Goal: Complete application form: Complete application form

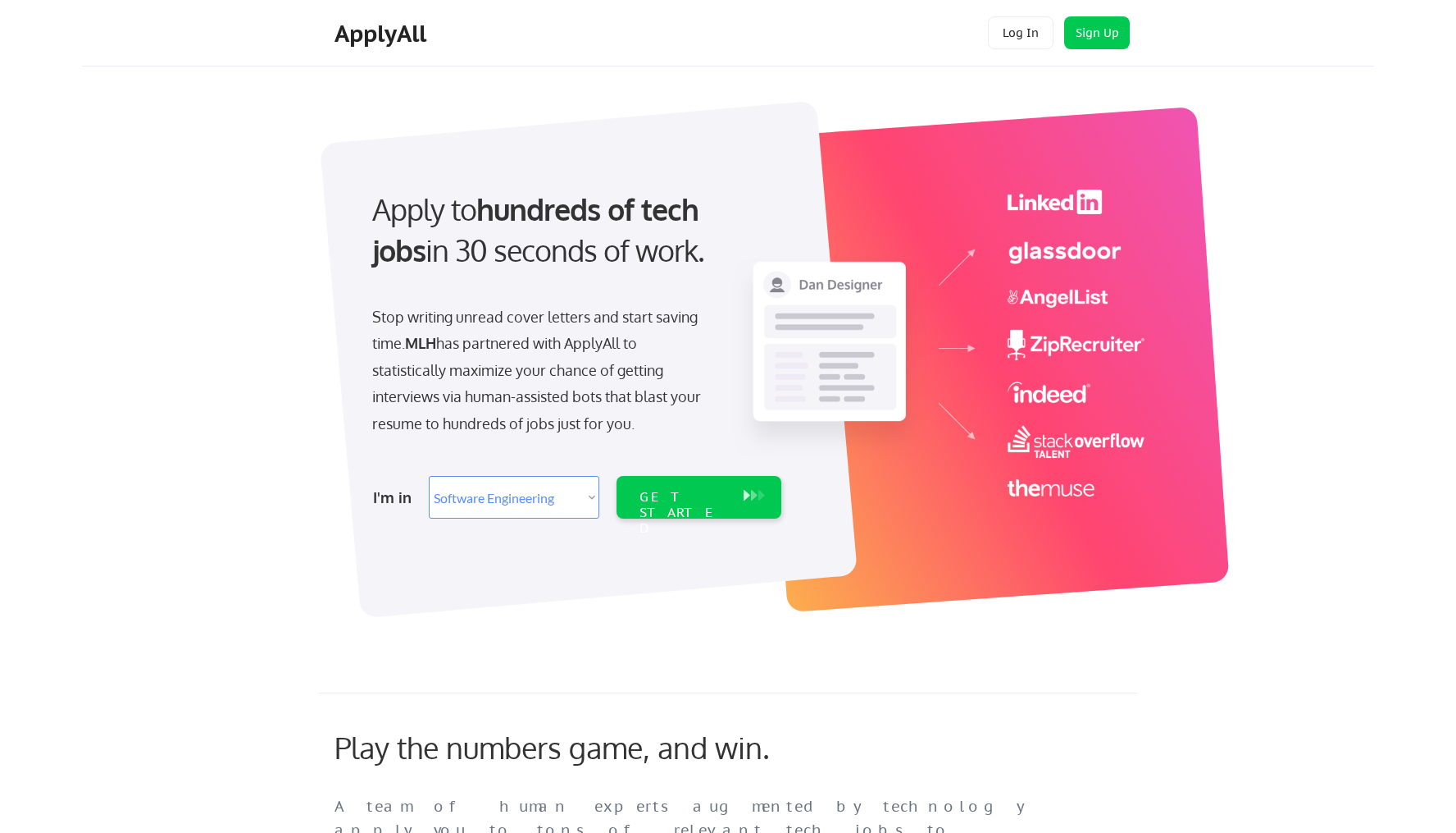
select select ""engineering""
click at [716, 511] on div "GET STARTED" at bounding box center [683, 497] width 105 height 43
click at [720, 495] on div "GET STARTED" at bounding box center [683, 513] width 88 height 48
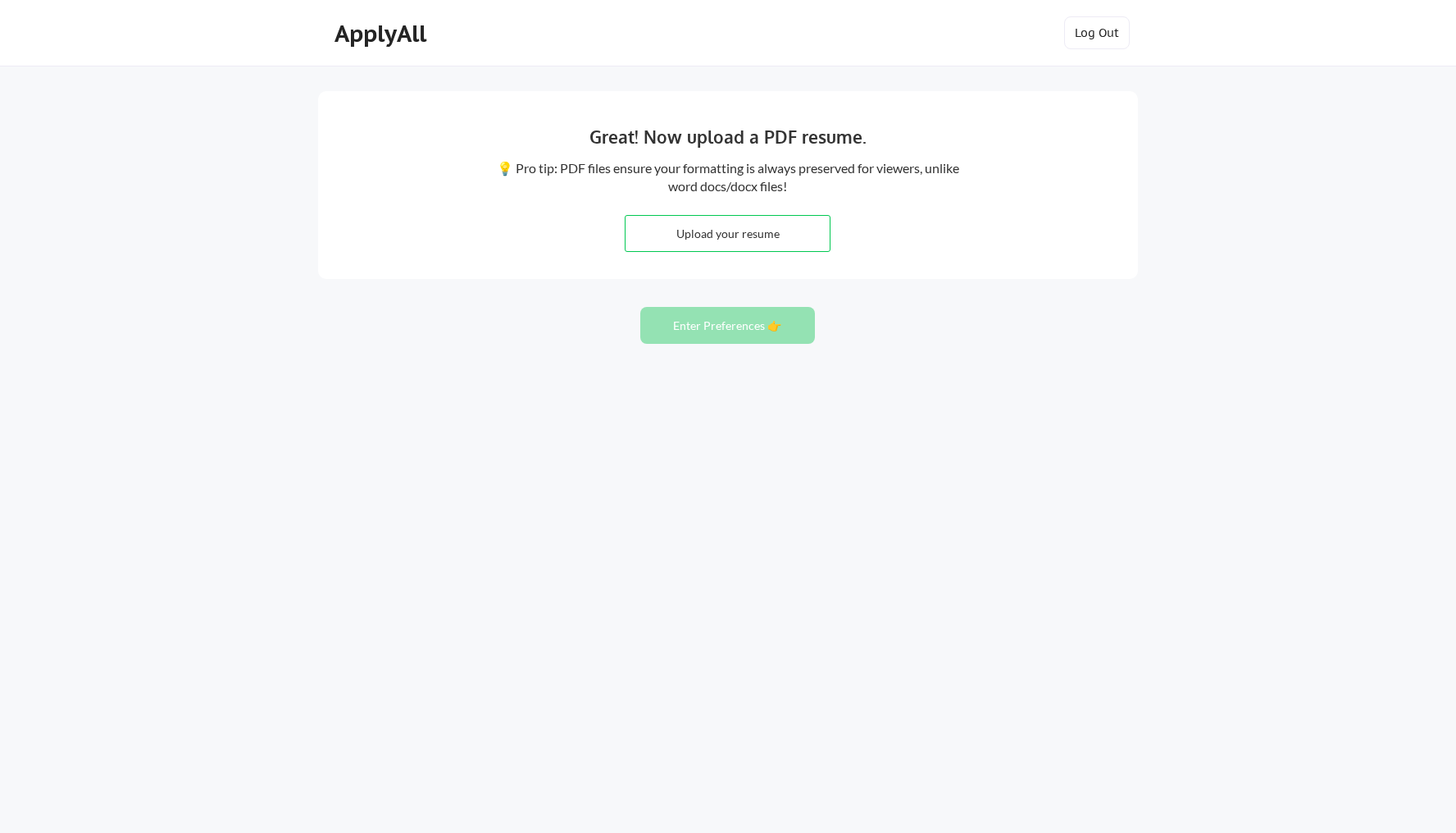
click at [724, 234] on input "file" at bounding box center [727, 233] width 204 height 35
type input "C:\fakepath\resume-2.pdf"
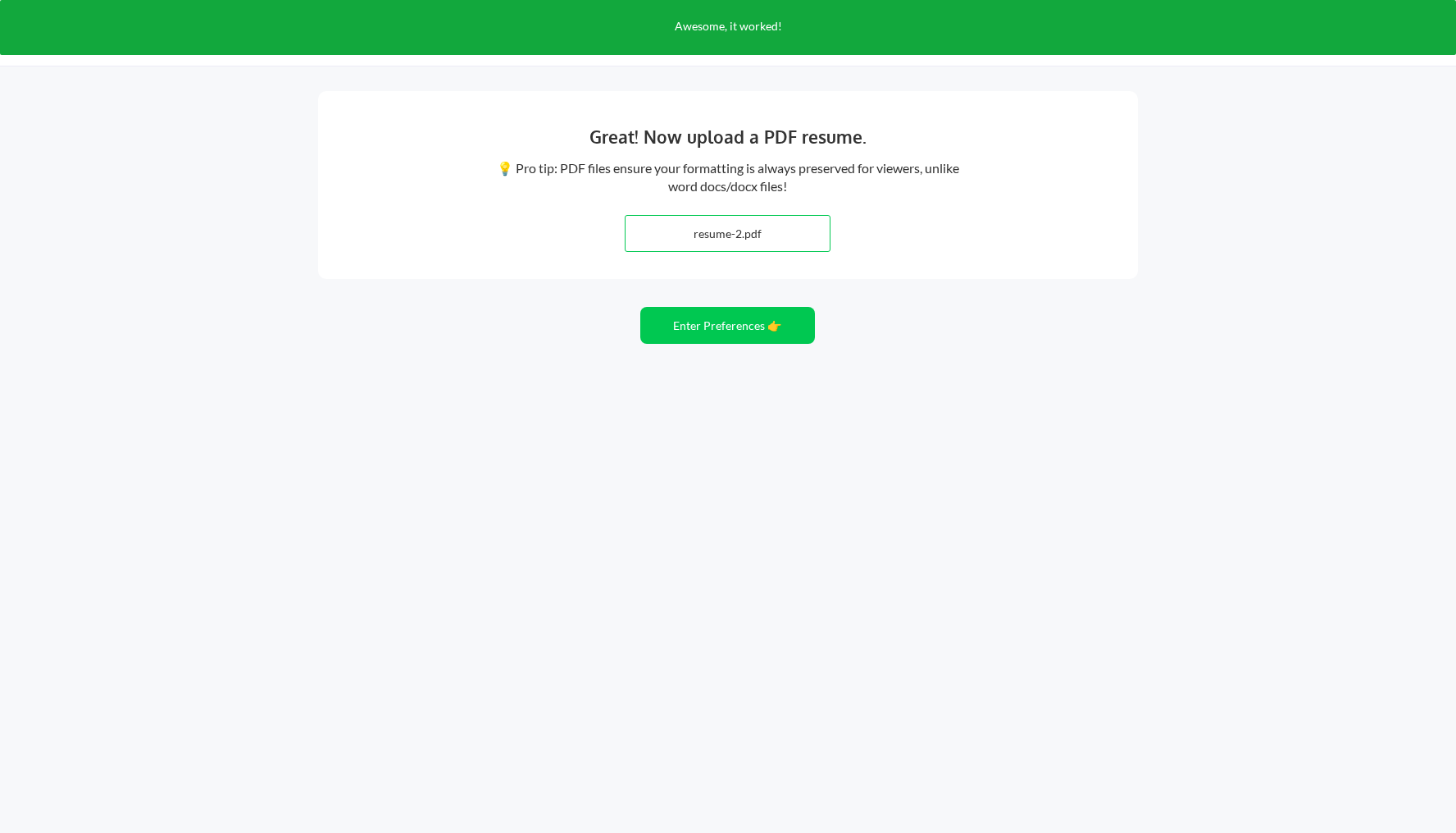
click at [740, 235] on input "file" at bounding box center [727, 233] width 204 height 35
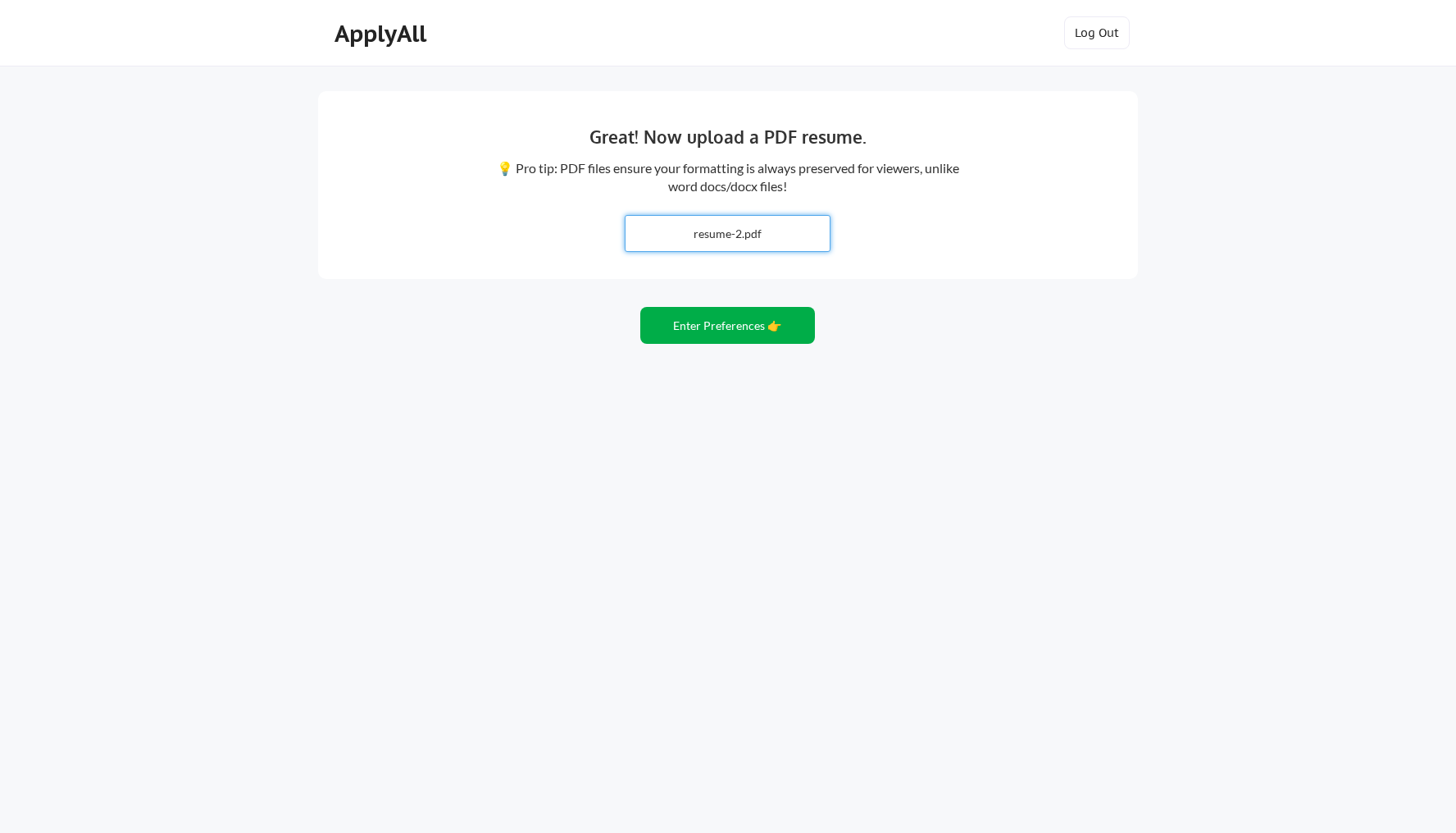
click at [764, 325] on button "Enter Preferences 👉" at bounding box center [727, 325] width 174 height 37
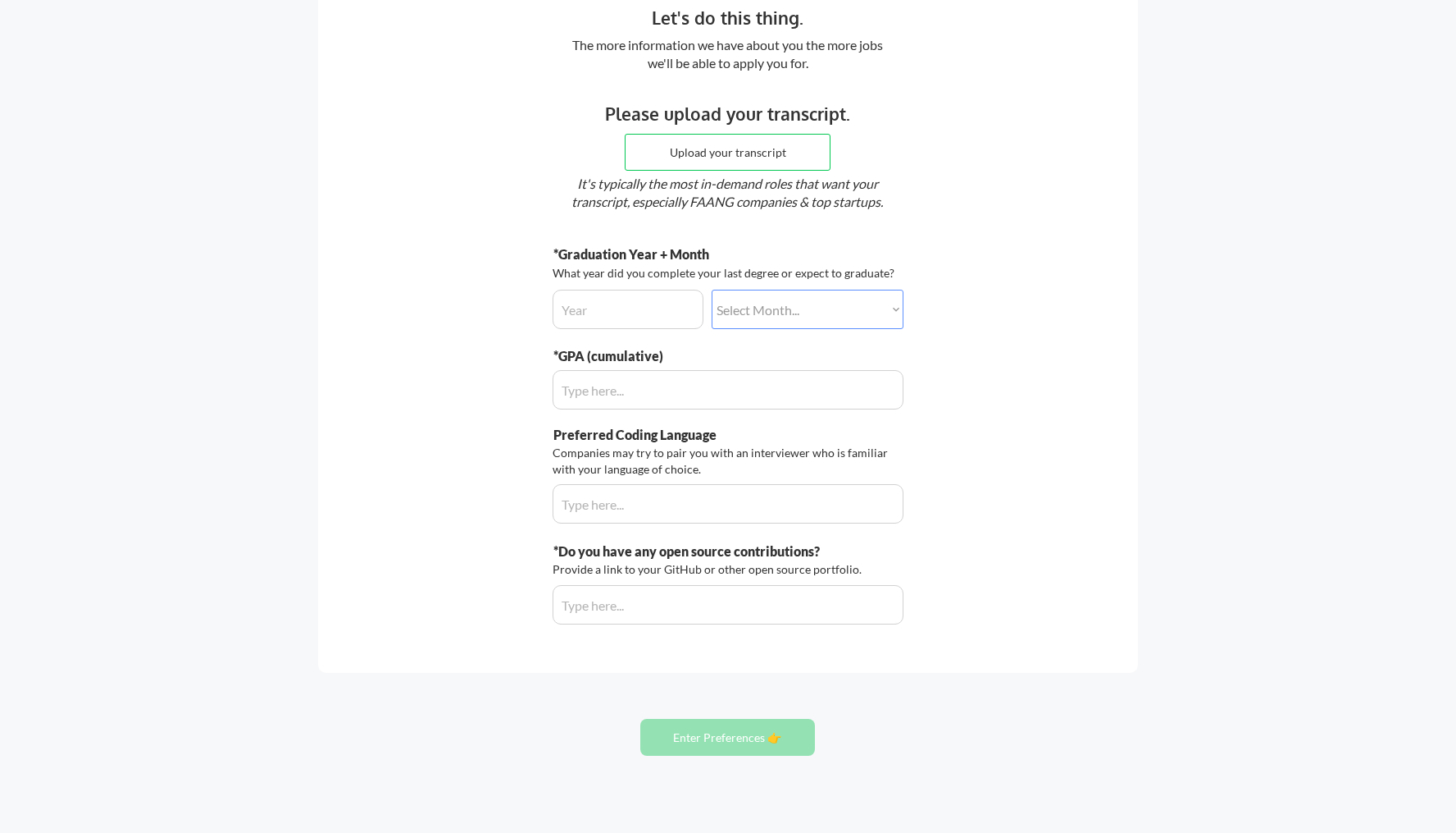
scroll to position [124, 0]
click at [629, 308] on input "input" at bounding box center [628, 308] width 151 height 40
type input "2026"
select select ""may""
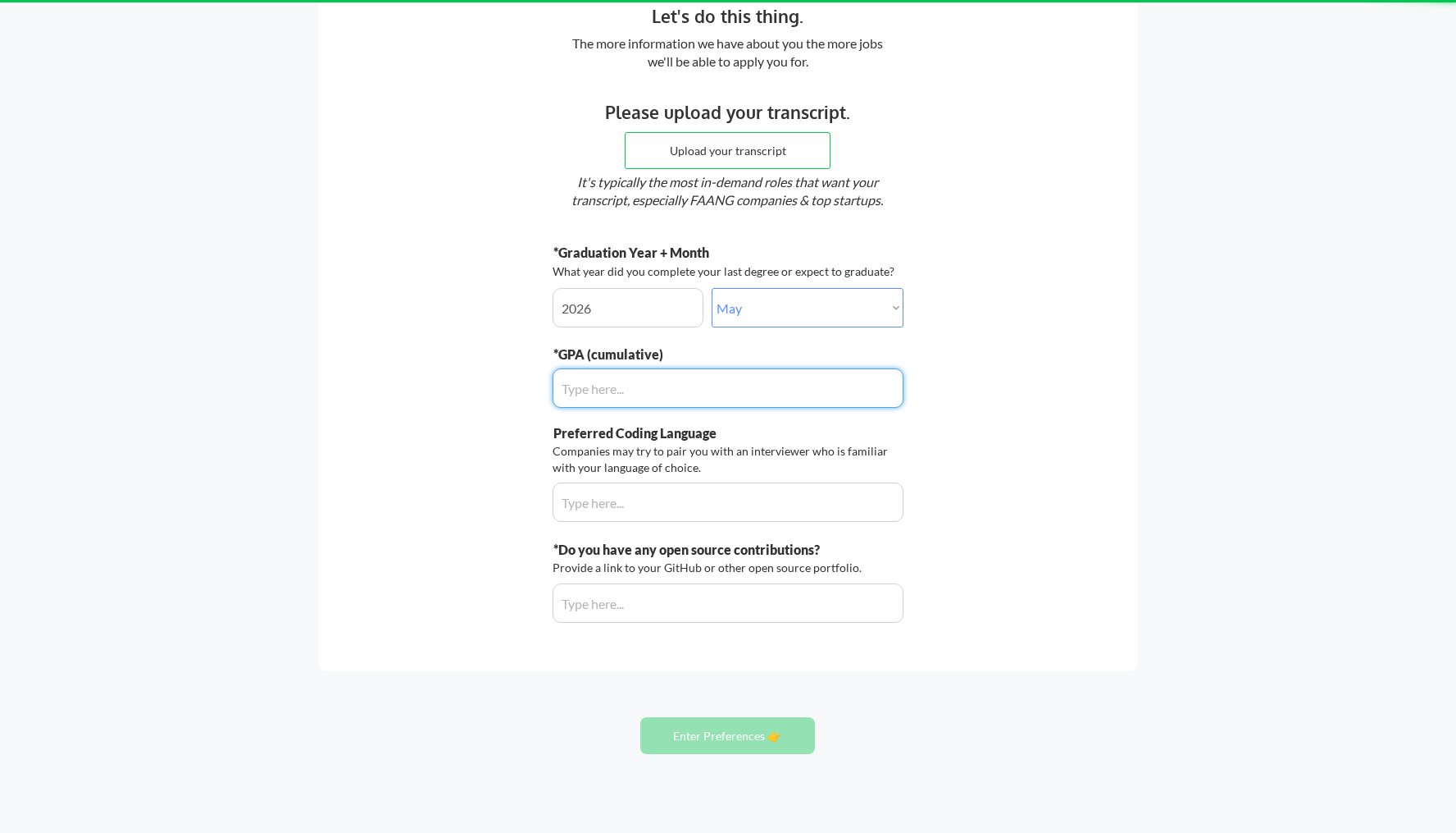
click at [743, 386] on input "input" at bounding box center [728, 389] width 351 height 40
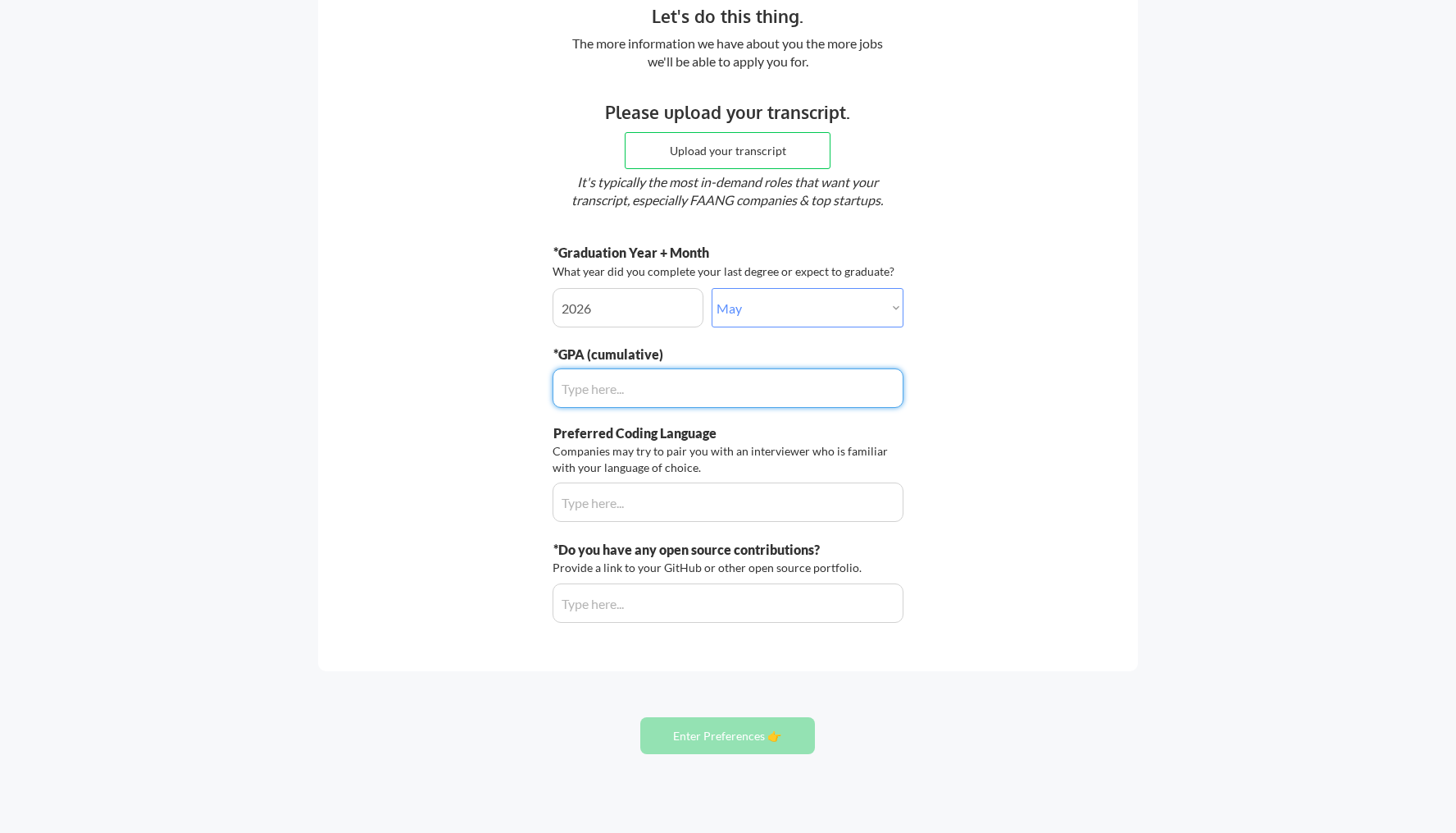
click at [767, 390] on input "input" at bounding box center [728, 389] width 351 height 40
type input "3.3"
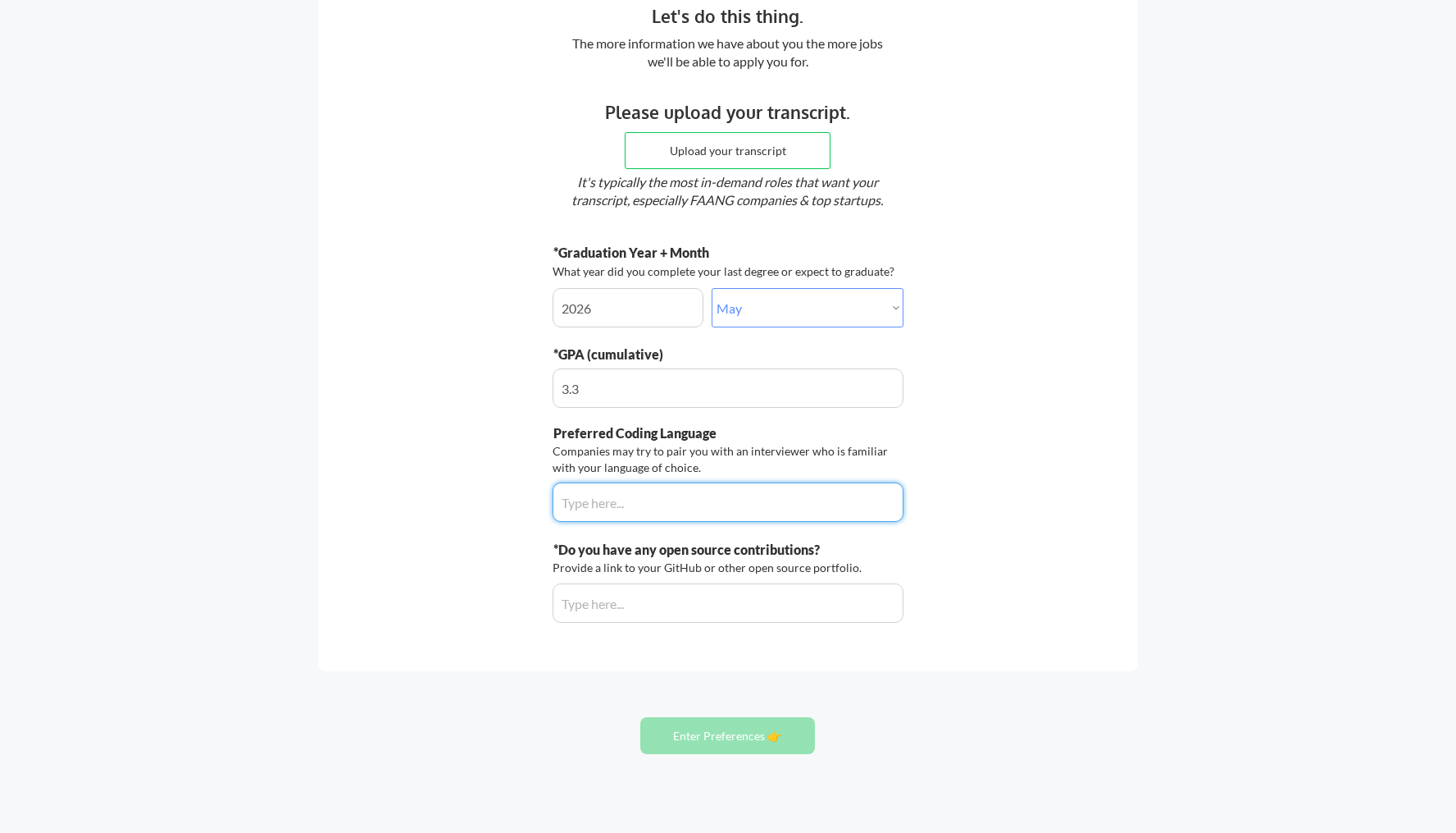
click at [762, 487] on input "input" at bounding box center [728, 502] width 351 height 40
type input "Java"
click at [743, 597] on input "input" at bounding box center [728, 603] width 351 height 40
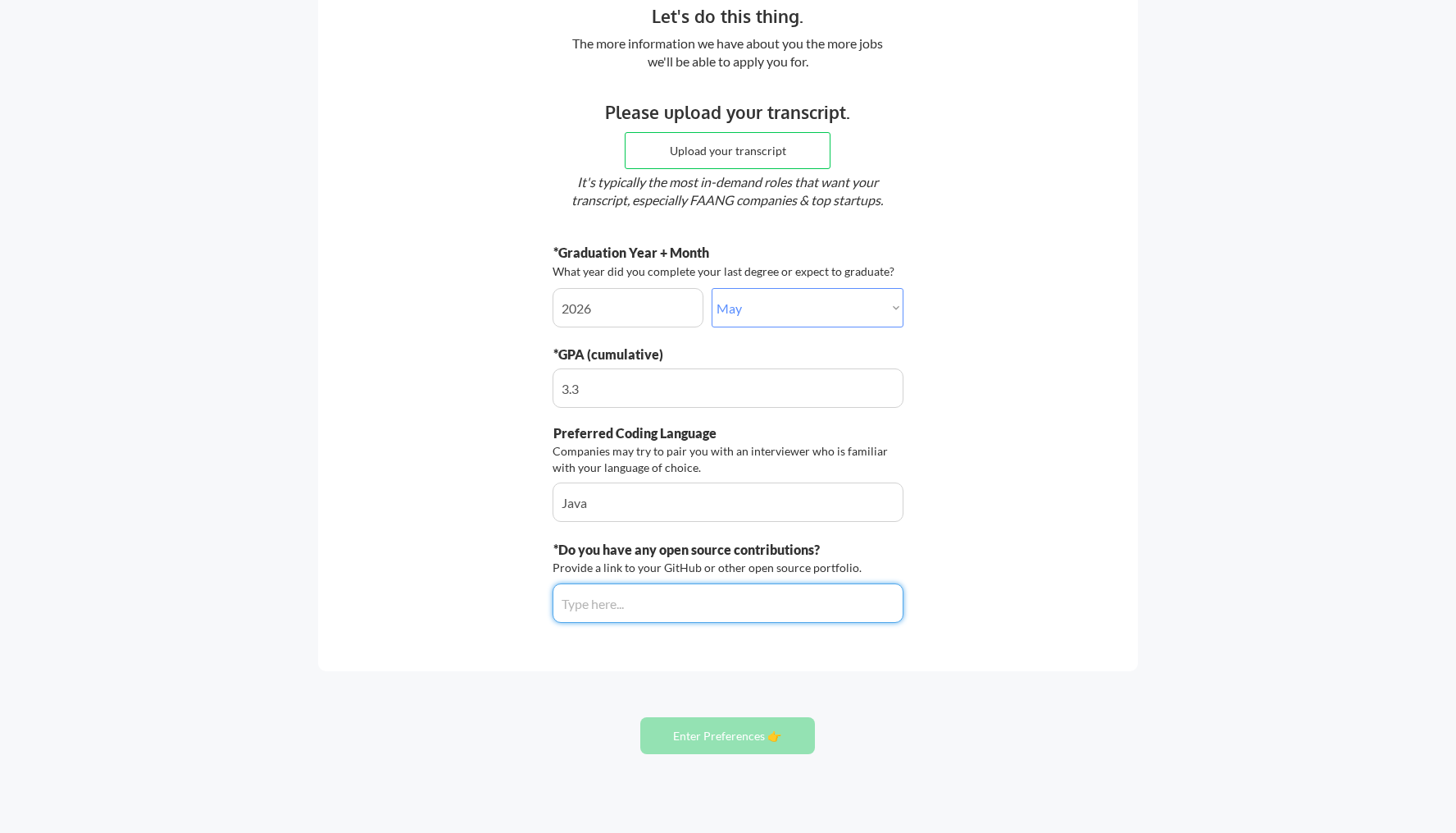
paste input "http://github.com/affiq23"
type input "http://github.com/affiq23"
click at [700, 234] on div "Let's do this thing. The more information we have about you the more jobs we'll…" at bounding box center [727, 320] width 820 height 703
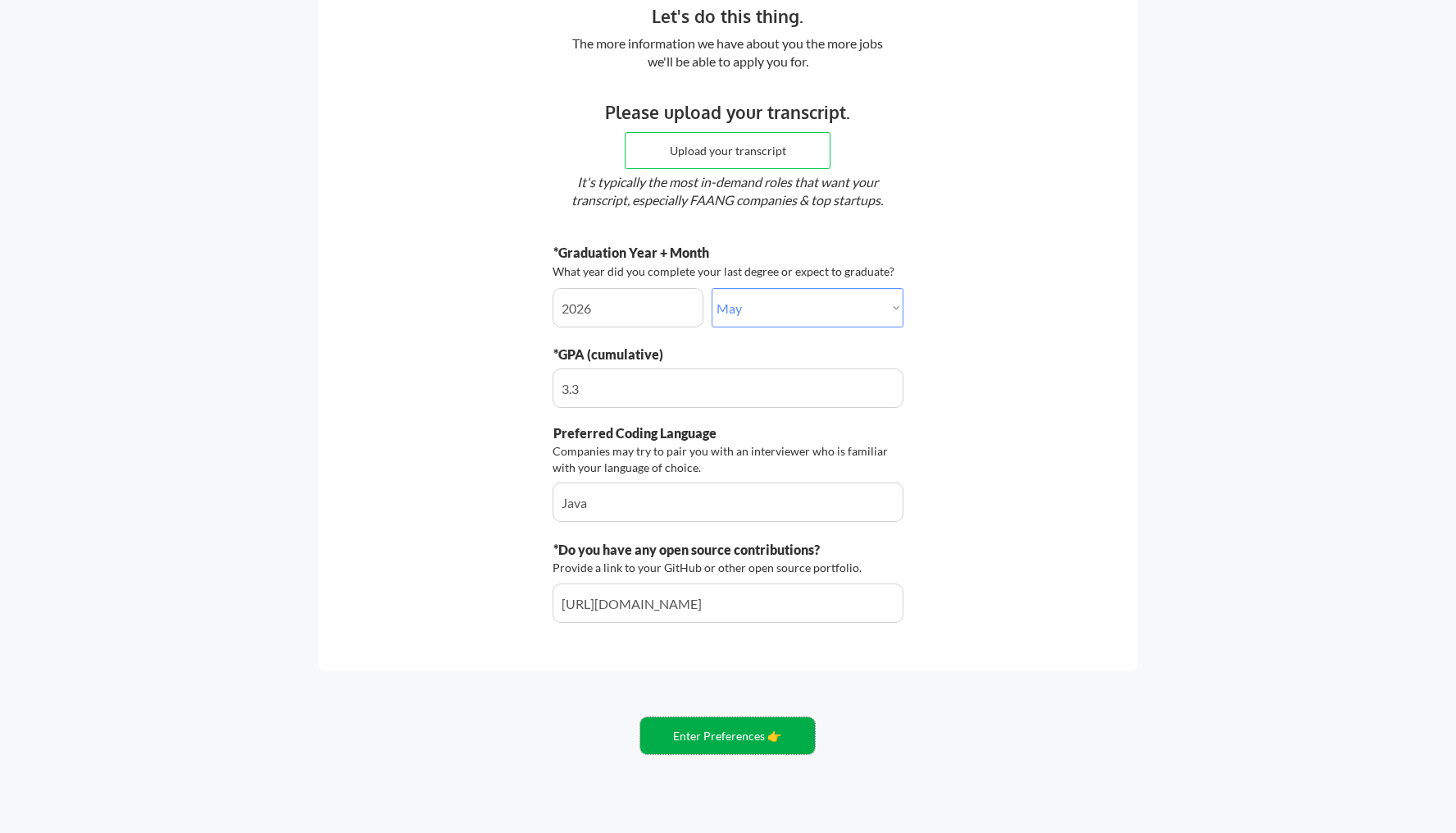
click at [731, 727] on button "Enter Preferences 👉" at bounding box center [727, 735] width 174 height 37
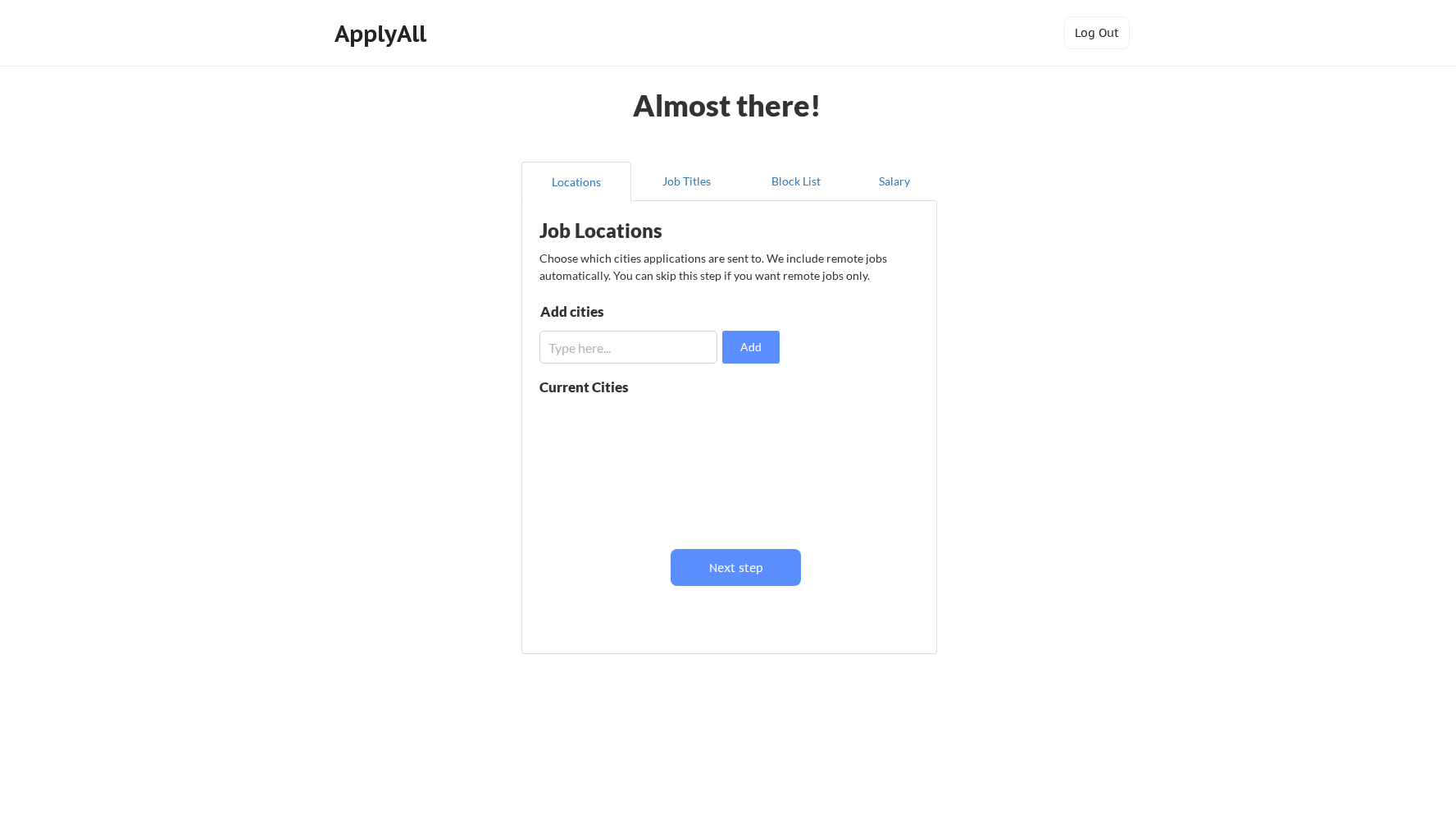
click at [653, 355] on input "input" at bounding box center [628, 347] width 178 height 33
type input "Dallas"
click at [723, 359] on button "Add" at bounding box center [751, 347] width 58 height 33
click at [662, 359] on input "input" at bounding box center [628, 347] width 178 height 33
type input "Dallas, Texas"
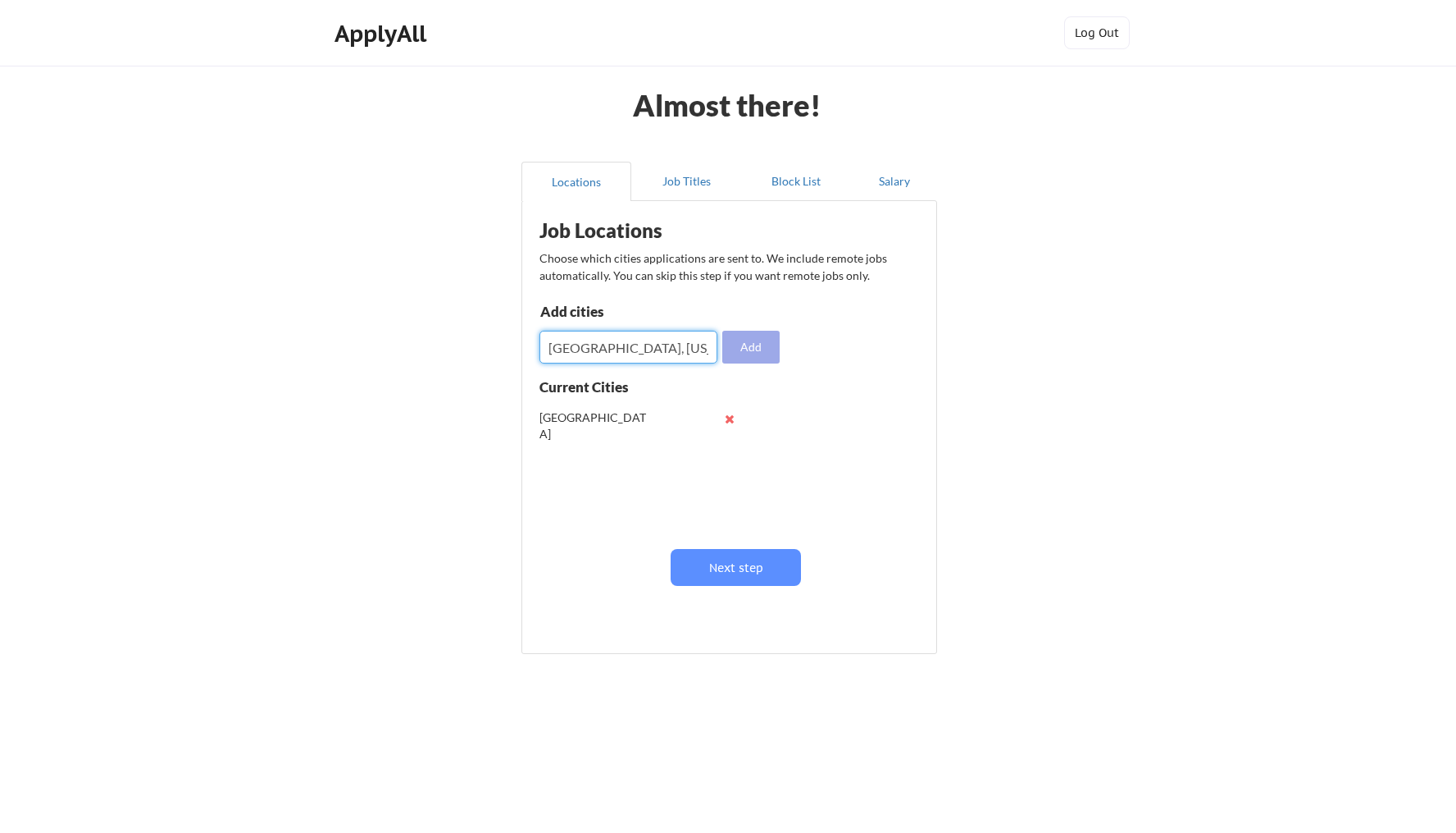
click at [770, 351] on button "Add" at bounding box center [751, 347] width 58 height 33
click at [727, 451] on button at bounding box center [729, 451] width 12 height 12
click at [685, 349] on input "input" at bounding box center [628, 347] width 178 height 33
type input "Austin"
click at [760, 340] on button "Add" at bounding box center [751, 347] width 58 height 33
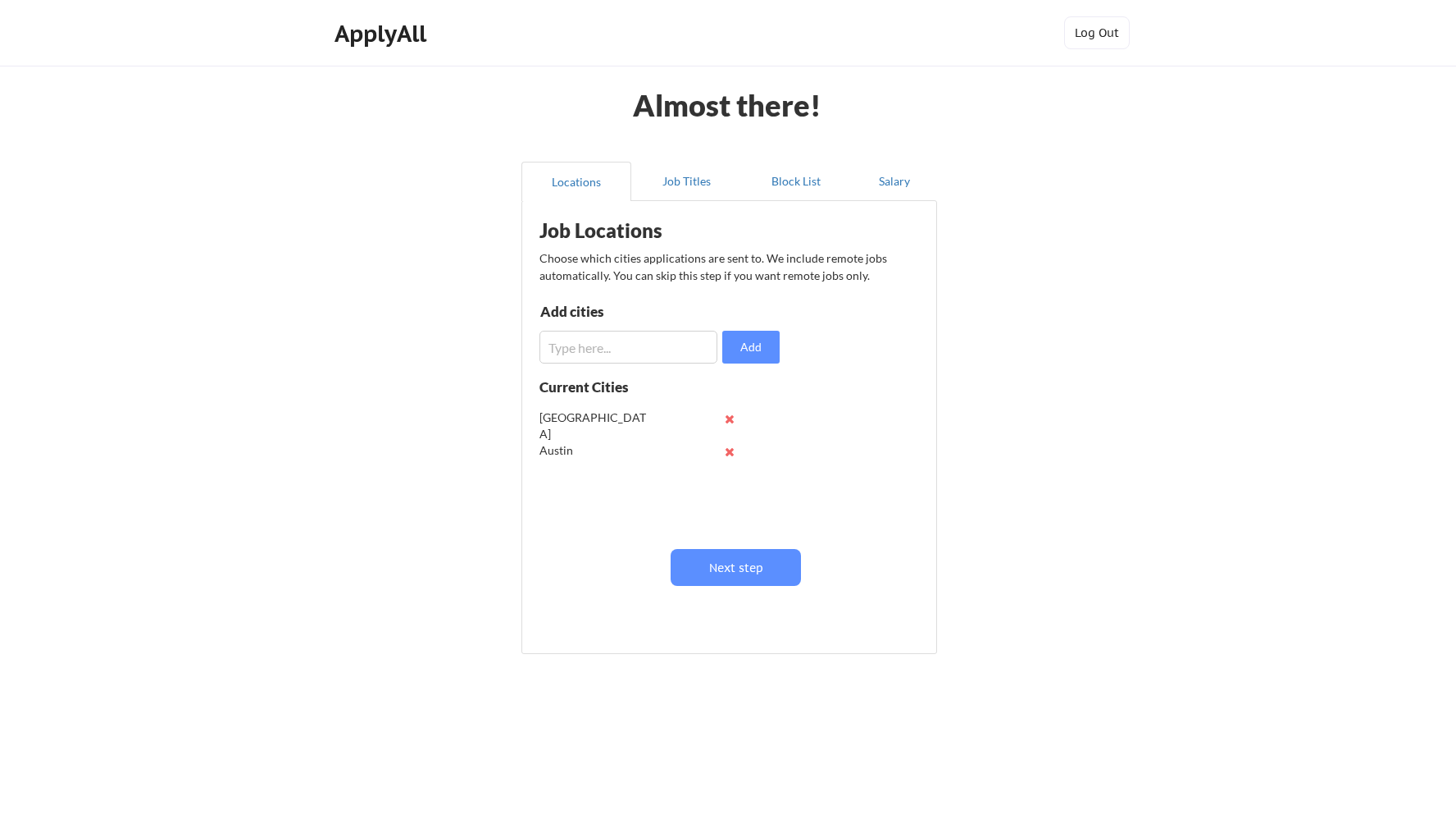
click at [666, 347] on input "input" at bounding box center [628, 347] width 178 height 33
type input "[GEOGRAPHIC_DATA]"
click at [771, 356] on button "Add" at bounding box center [751, 347] width 58 height 33
click at [690, 190] on button "Job Titles" at bounding box center [686, 181] width 110 height 40
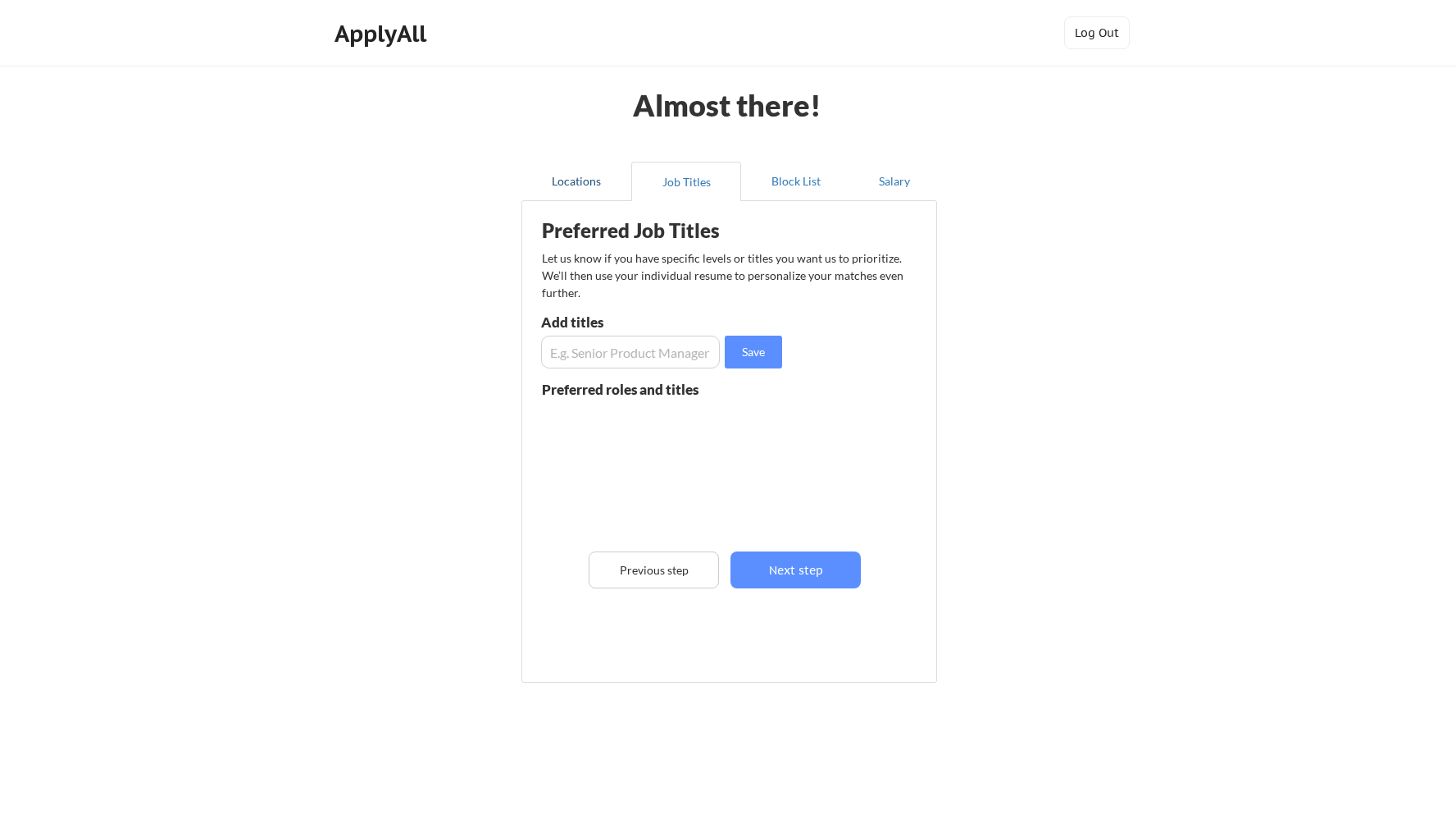
click at [592, 182] on button "Locations" at bounding box center [577, 181] width 110 height 40
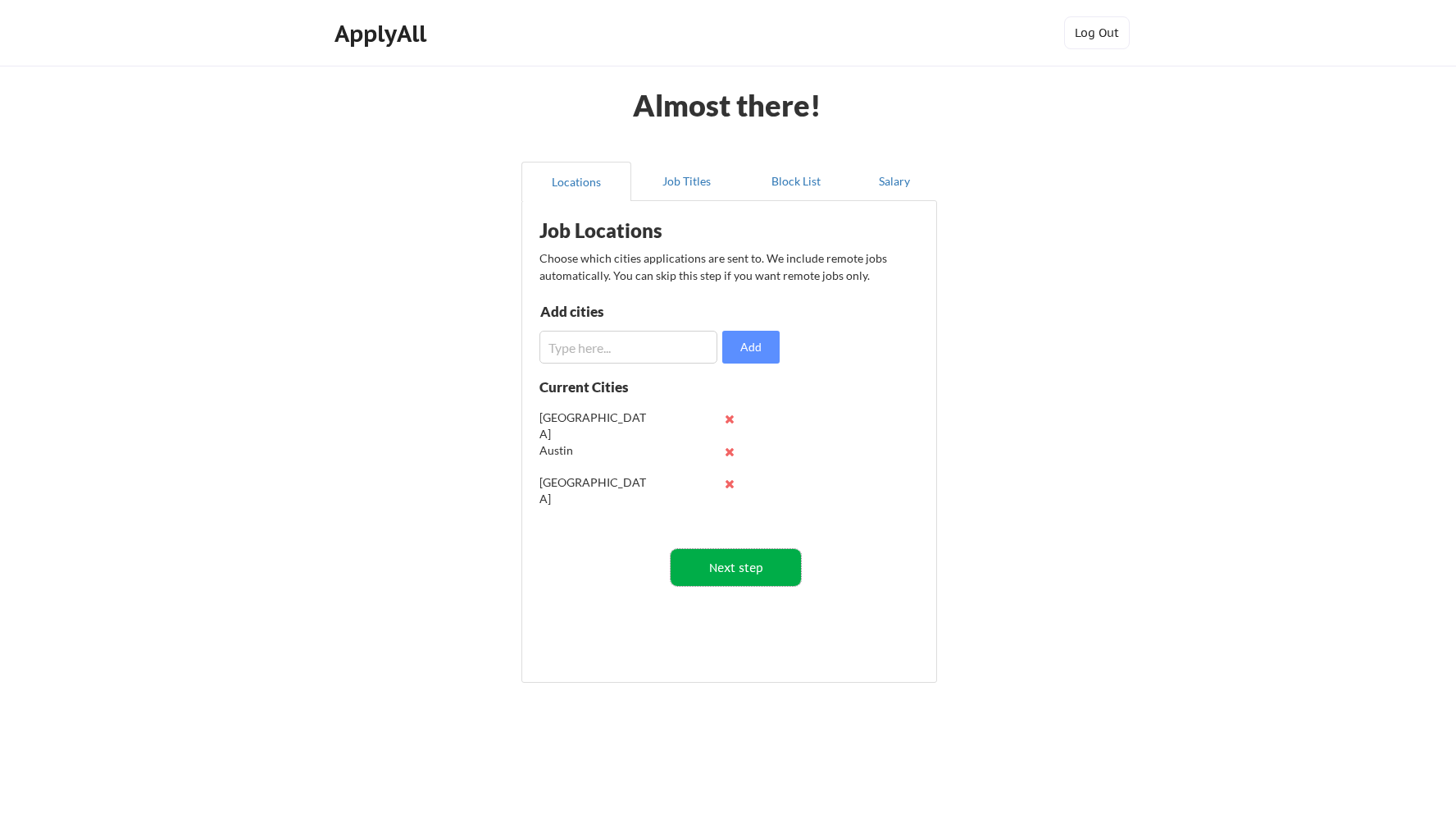
click at [744, 562] on button "Next step" at bounding box center [736, 567] width 130 height 37
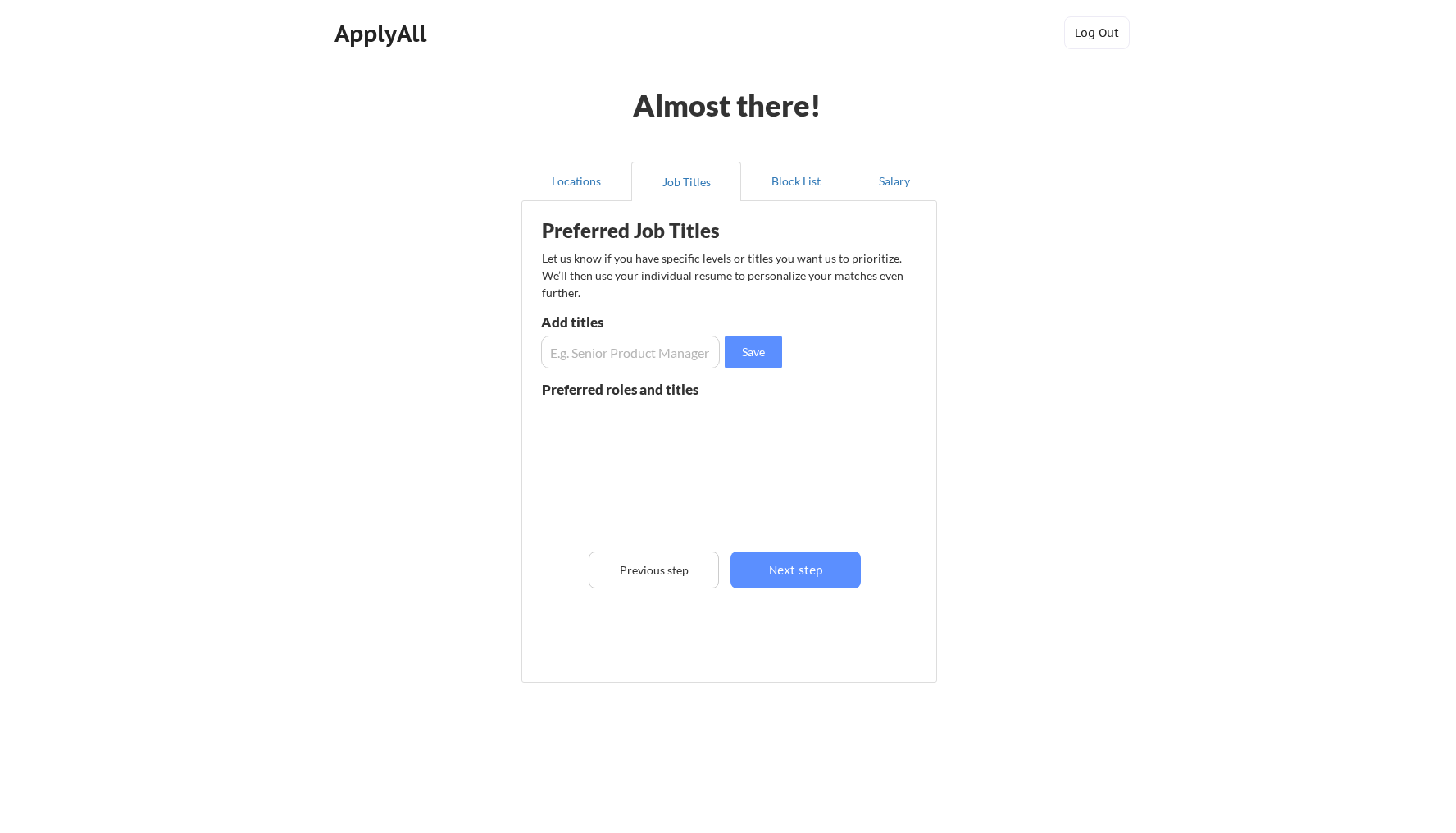
click at [601, 188] on button "Locations" at bounding box center [577, 181] width 110 height 40
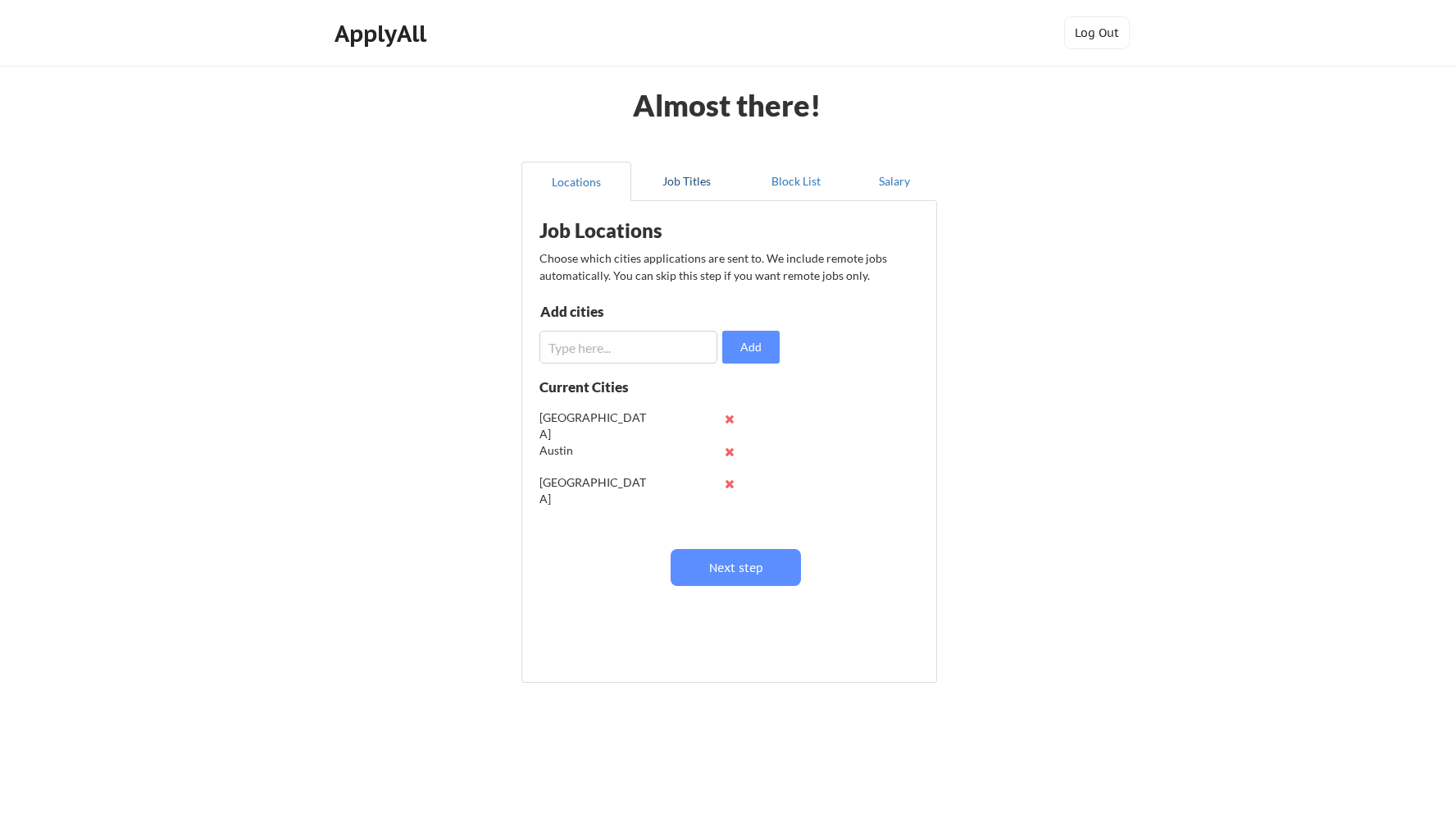
click at [685, 183] on button "Job Titles" at bounding box center [686, 181] width 110 height 40
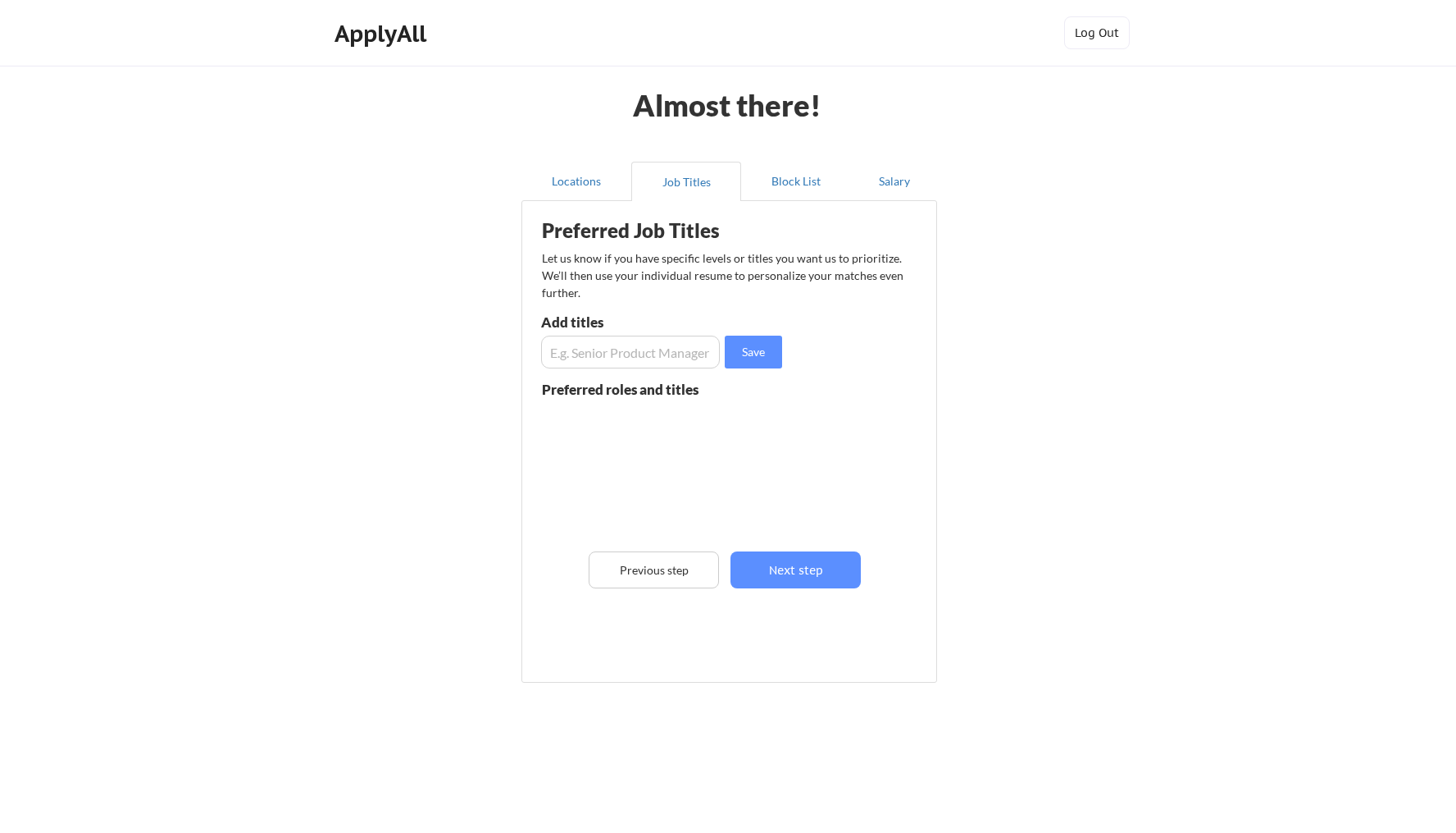
click at [675, 366] on input "input" at bounding box center [630, 352] width 179 height 33
type input "Software Engineer"
click at [775, 354] on button "Save" at bounding box center [754, 352] width 58 height 33
click at [801, 572] on button "Next step" at bounding box center [796, 569] width 130 height 37
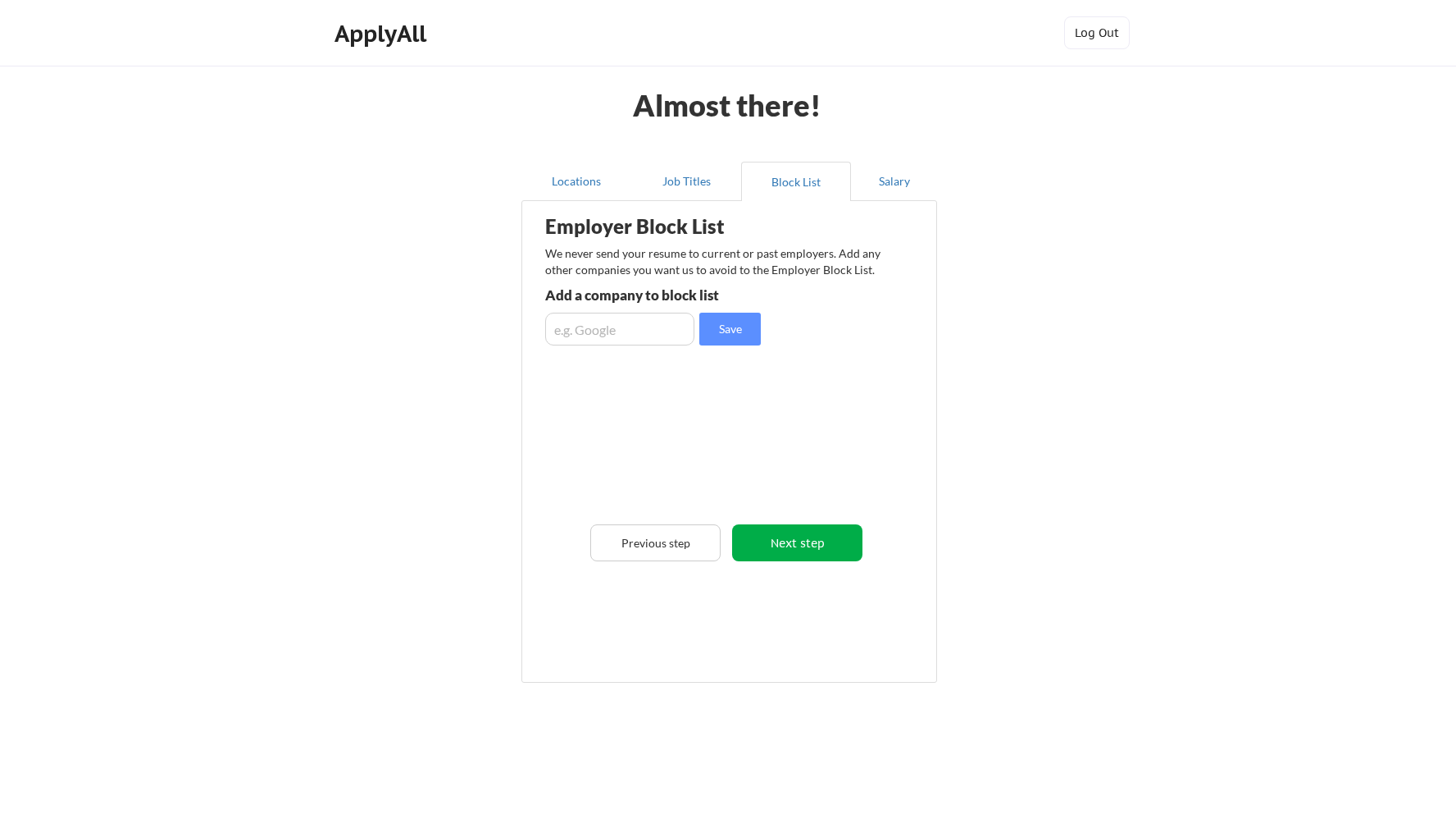
click at [778, 541] on button "Next step" at bounding box center [797, 542] width 130 height 37
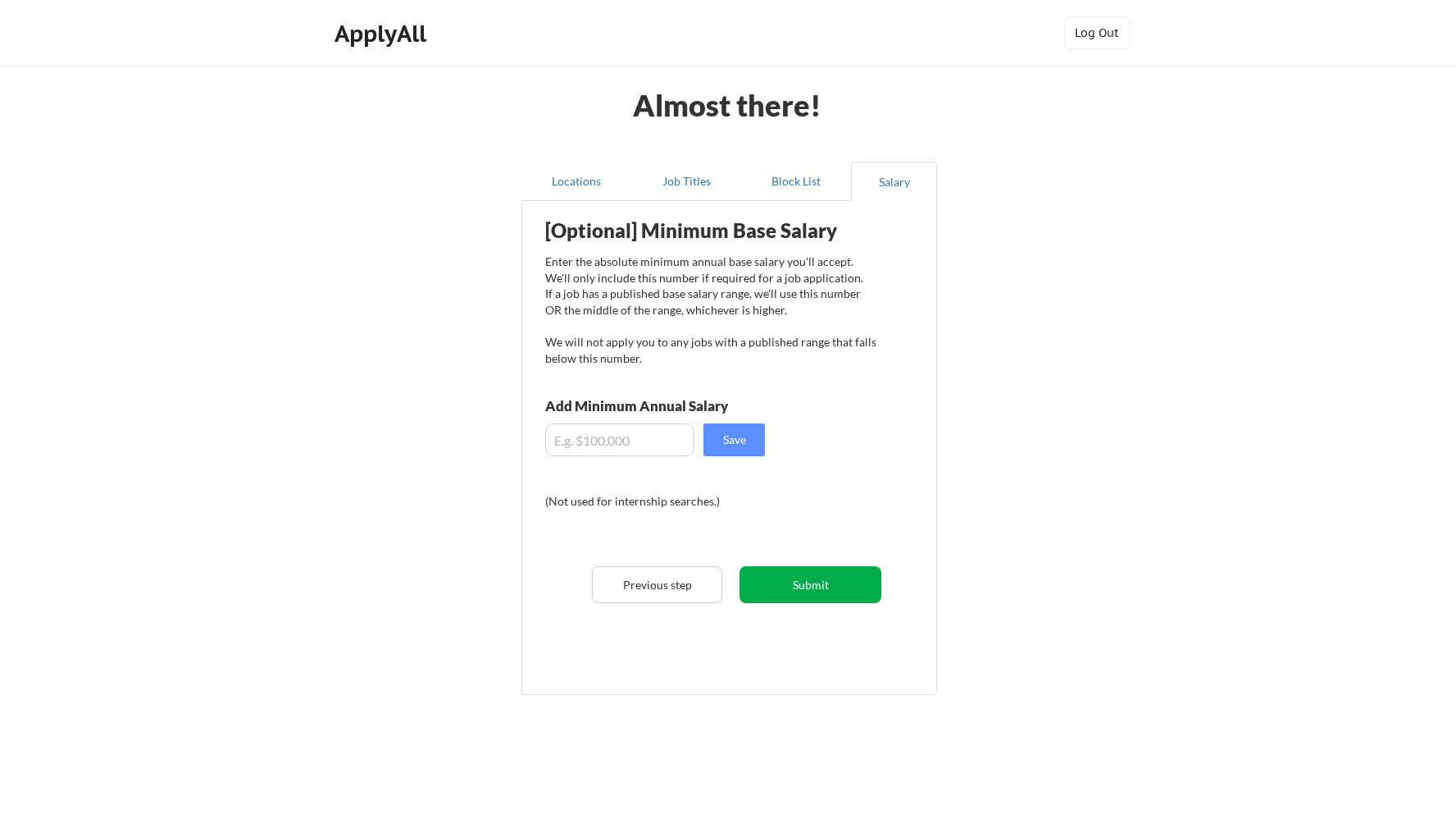
click at [814, 590] on button "Submit" at bounding box center [811, 584] width 141 height 37
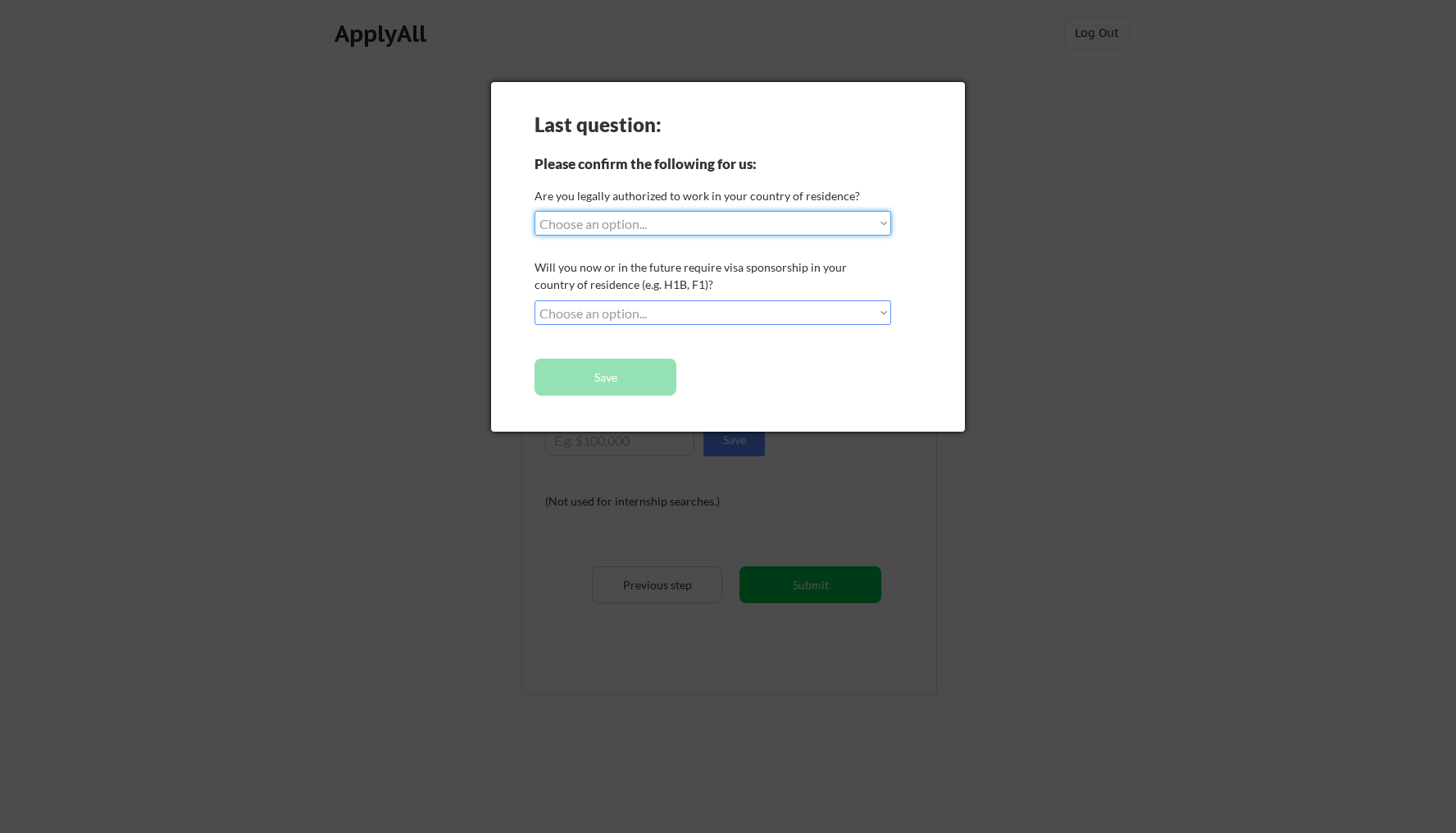
select select ""yes__i_am_a_us_citizen""
select select ""no__i_will_not_need_sponsorship""
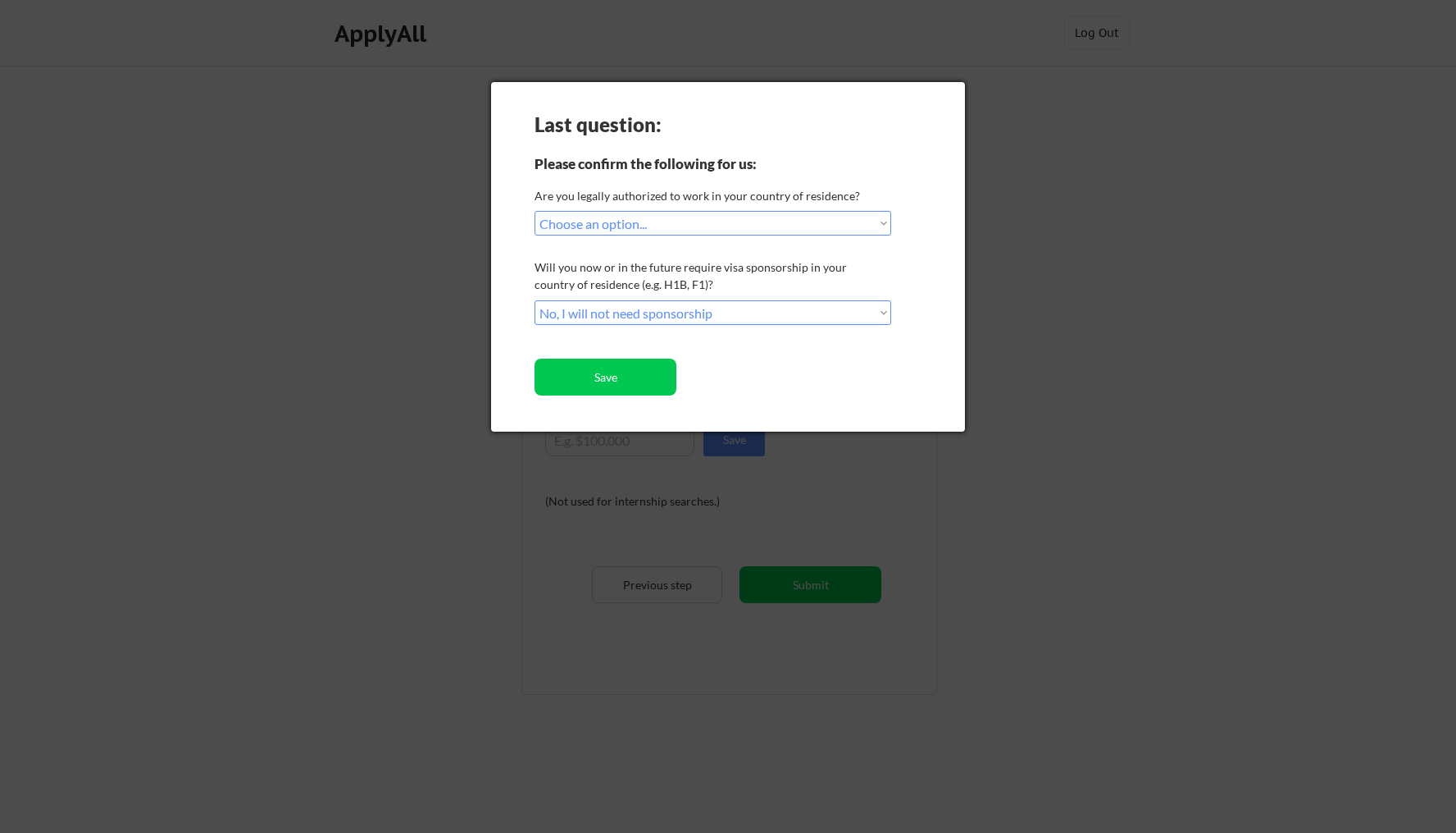
click at [622, 374] on button "Save" at bounding box center [606, 377] width 141 height 37
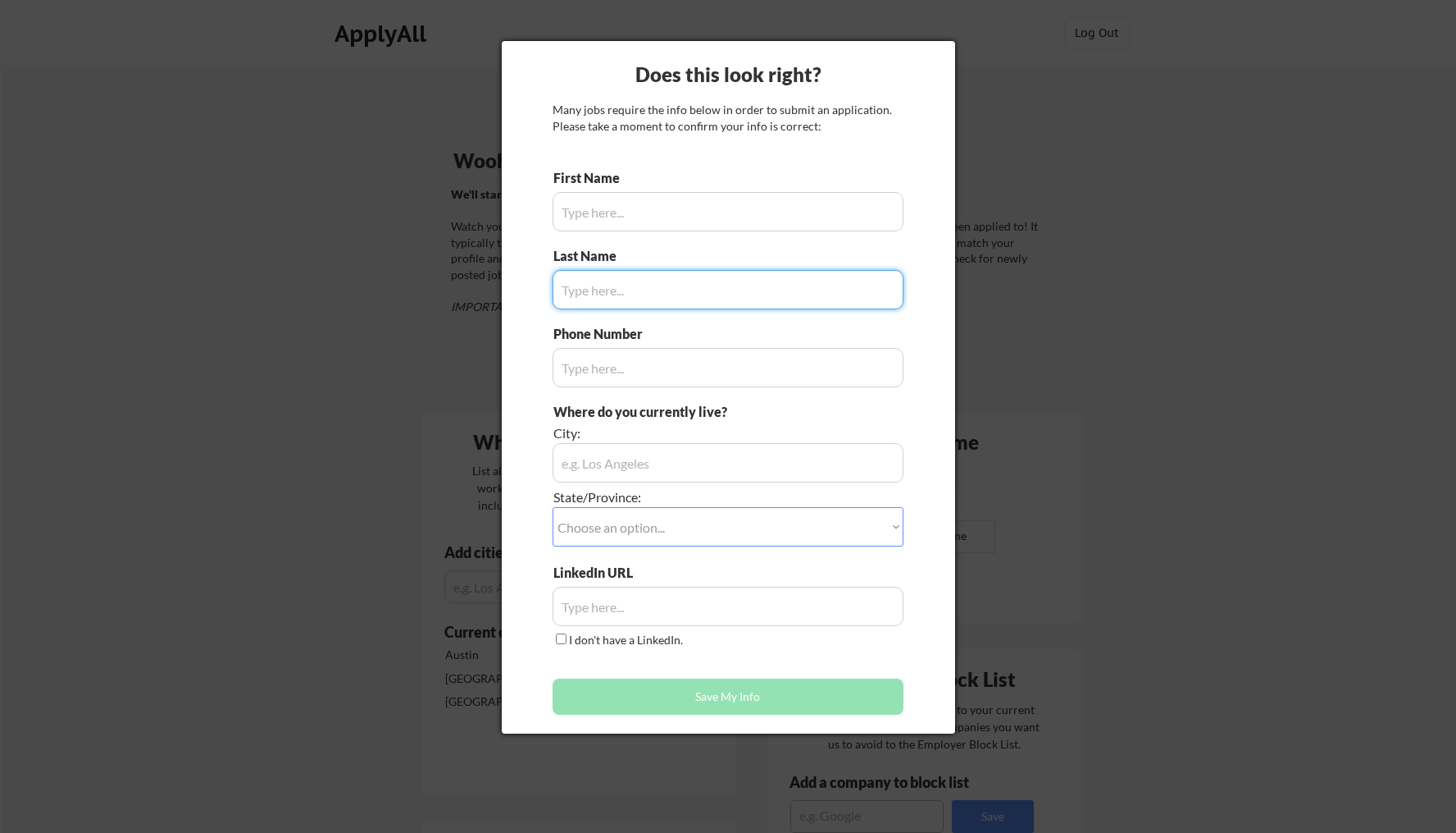
type input "[PERSON_NAME]"
type input "[PHONE_NUMBER]"
type input "[PERSON_NAME]"
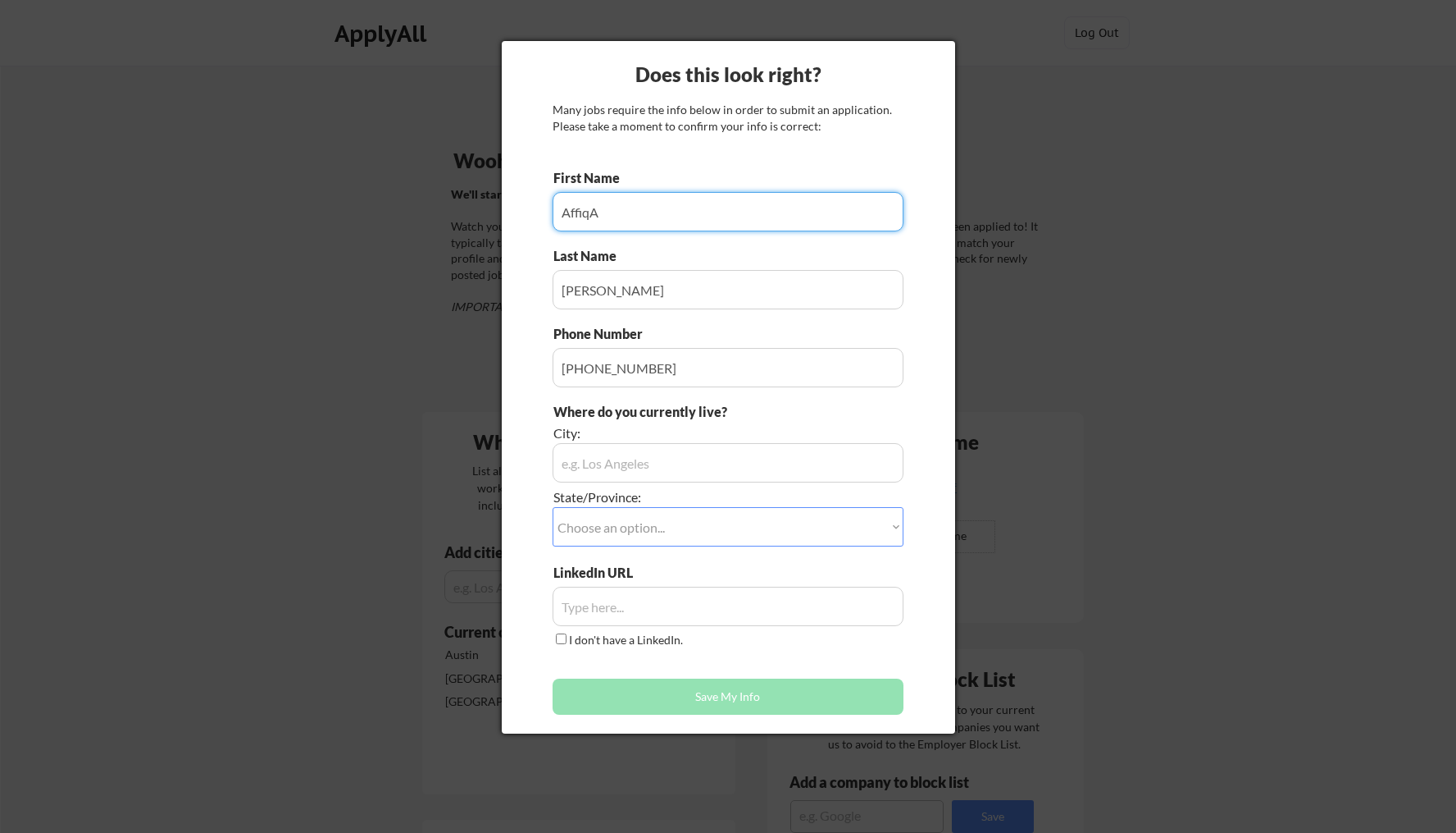
type input "[PERSON_NAME]"
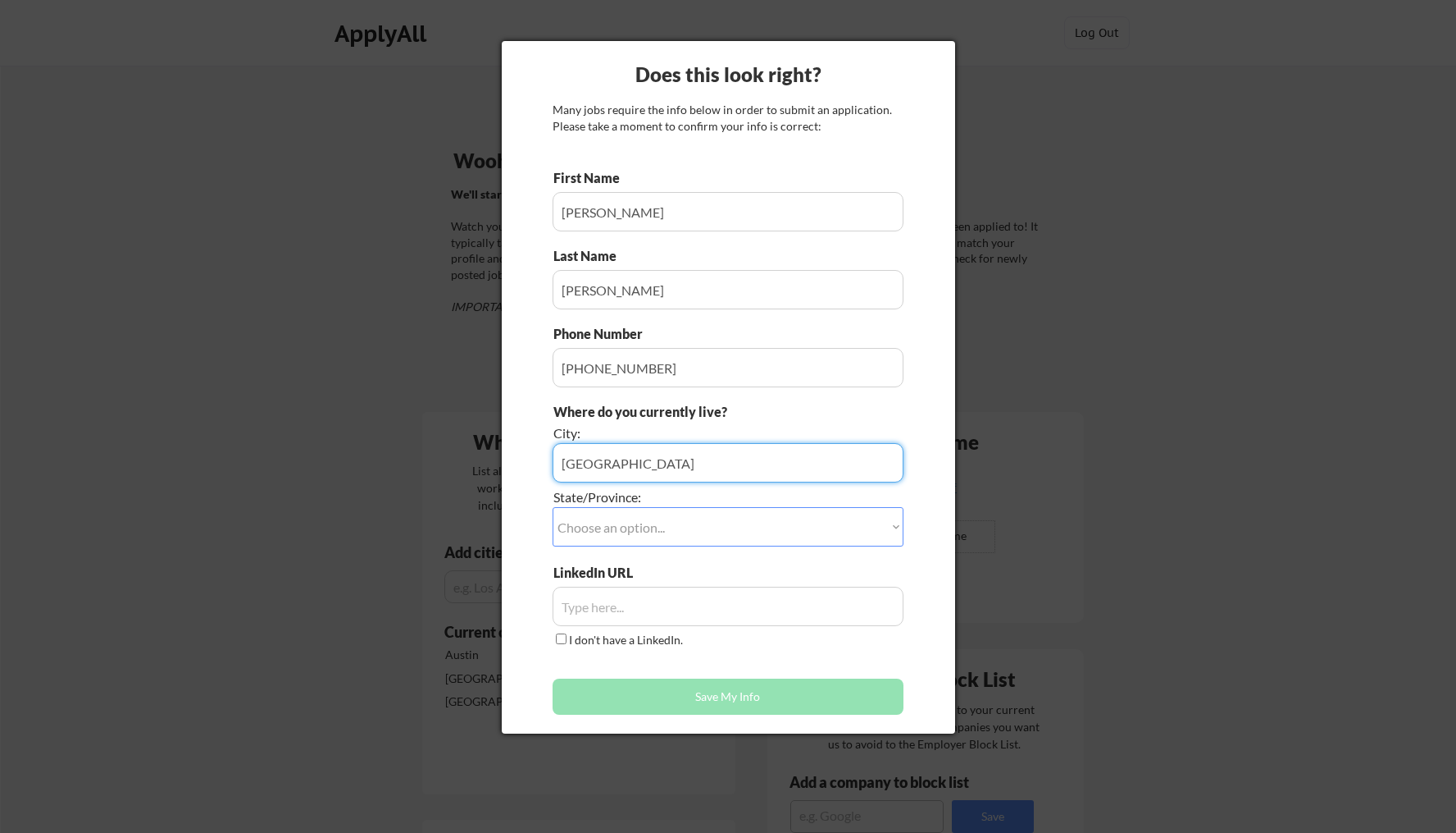
type input "[GEOGRAPHIC_DATA]"
click at [664, 506] on div "State/Province:" at bounding box center [682, 497] width 258 height 19
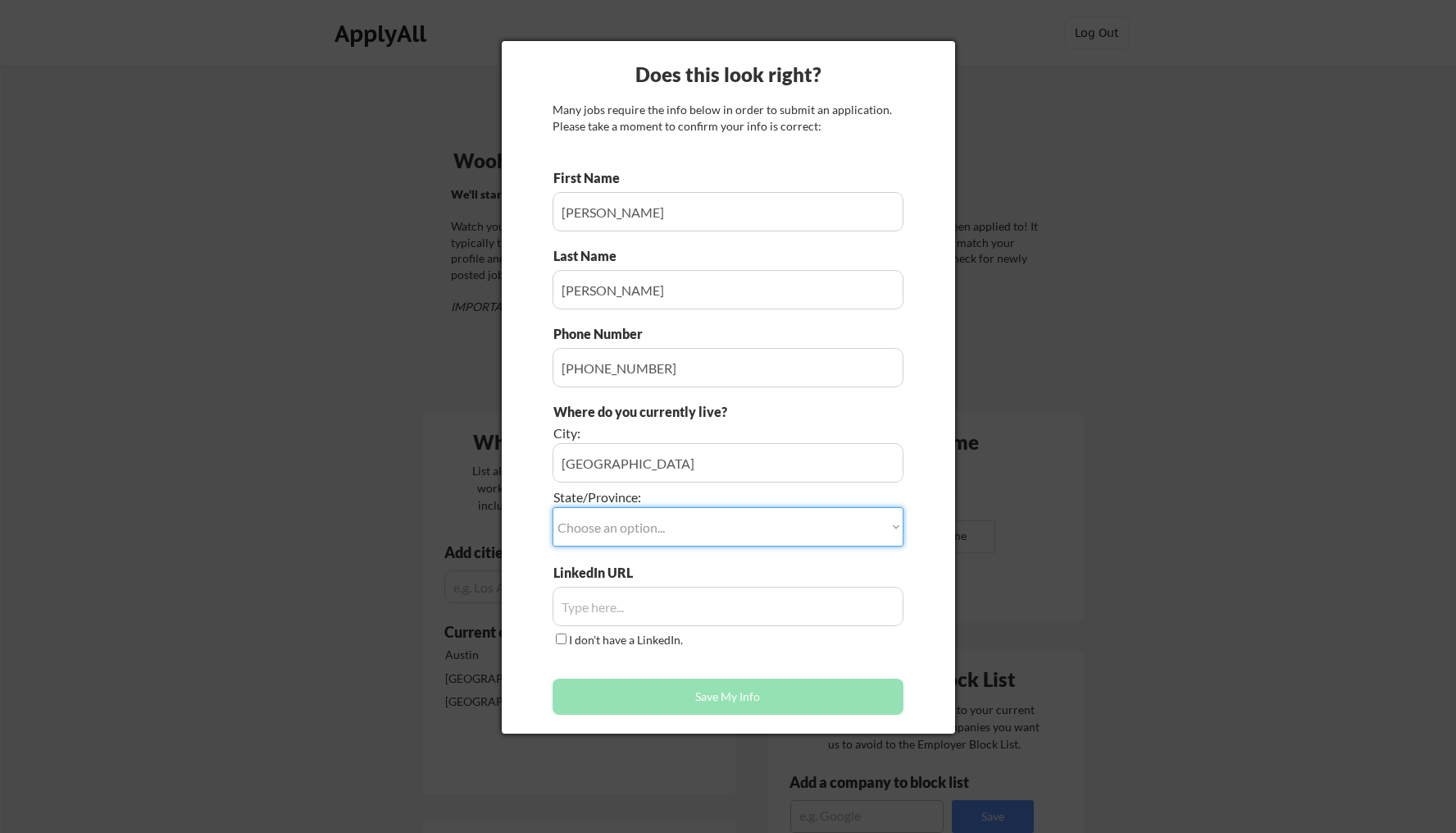
select select ""[US_STATE]""
click at [645, 472] on input "input" at bounding box center [728, 463] width 351 height 40
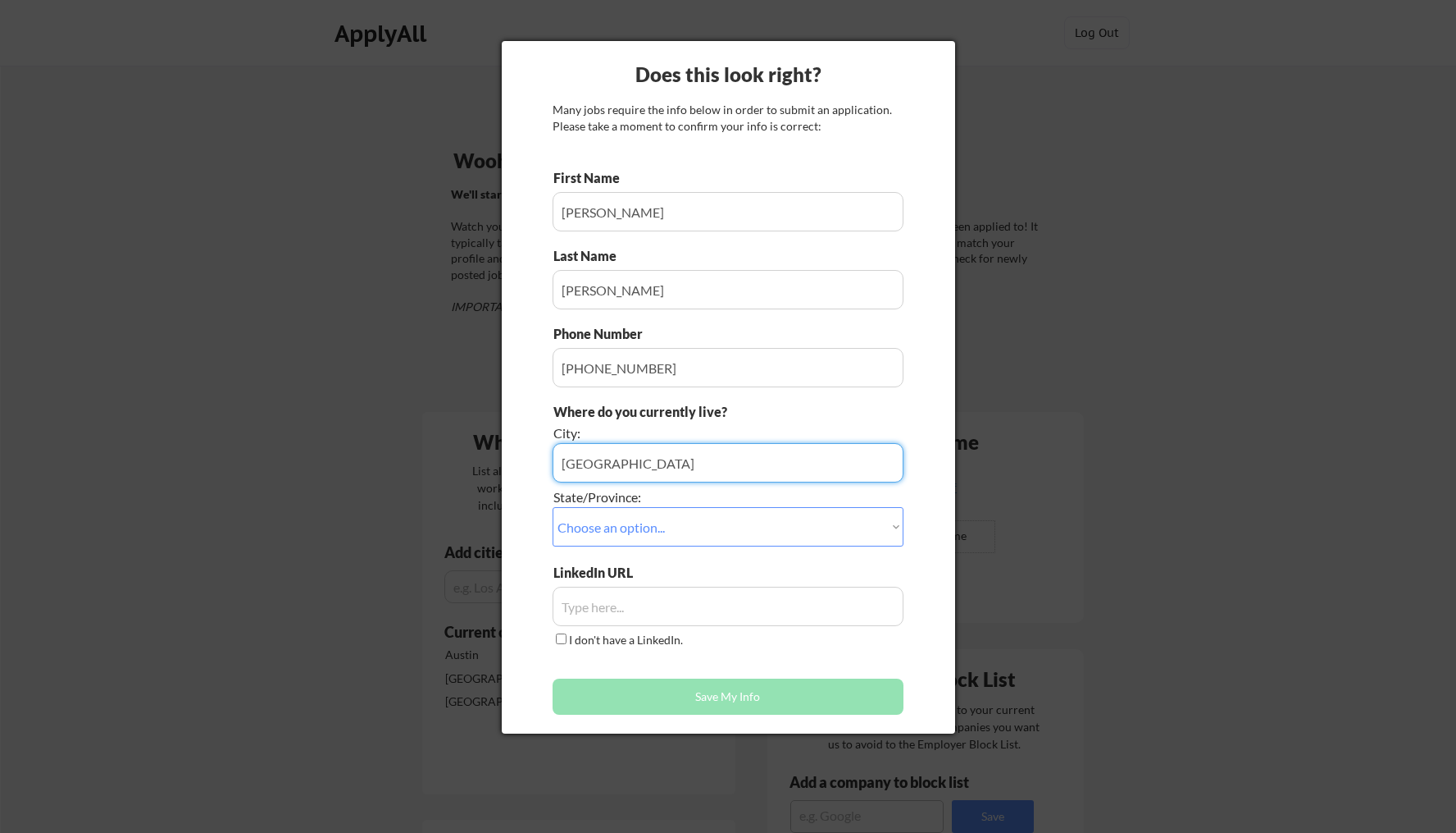
click at [645, 472] on input "input" at bounding box center [728, 463] width 351 height 40
type input "[PERSON_NAME]"
click at [727, 602] on input "input" at bounding box center [728, 607] width 351 height 40
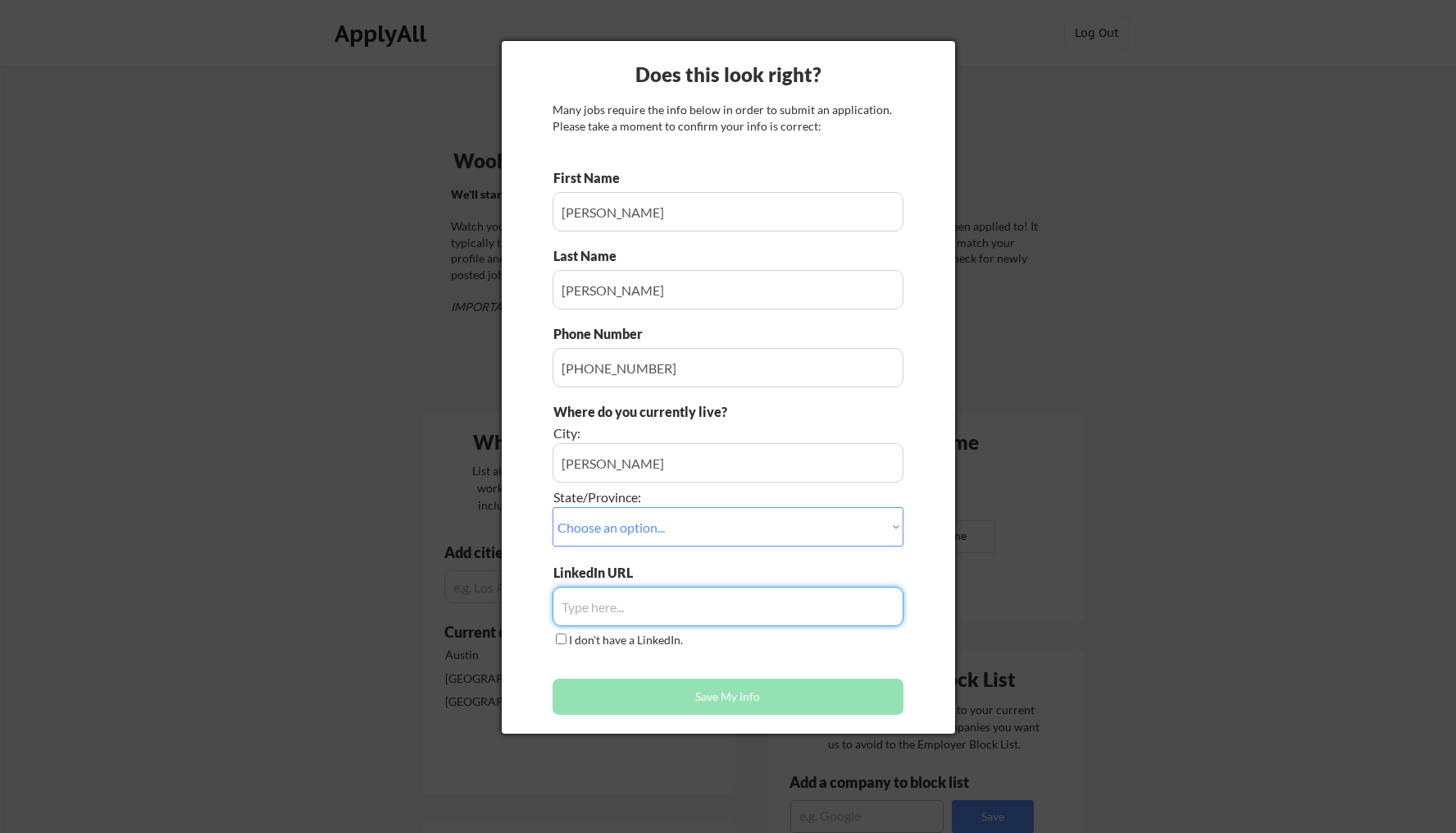
paste input "[URL][DOMAIN_NAME][PERSON_NAME]"
type input "[URL][DOMAIN_NAME][PERSON_NAME]"
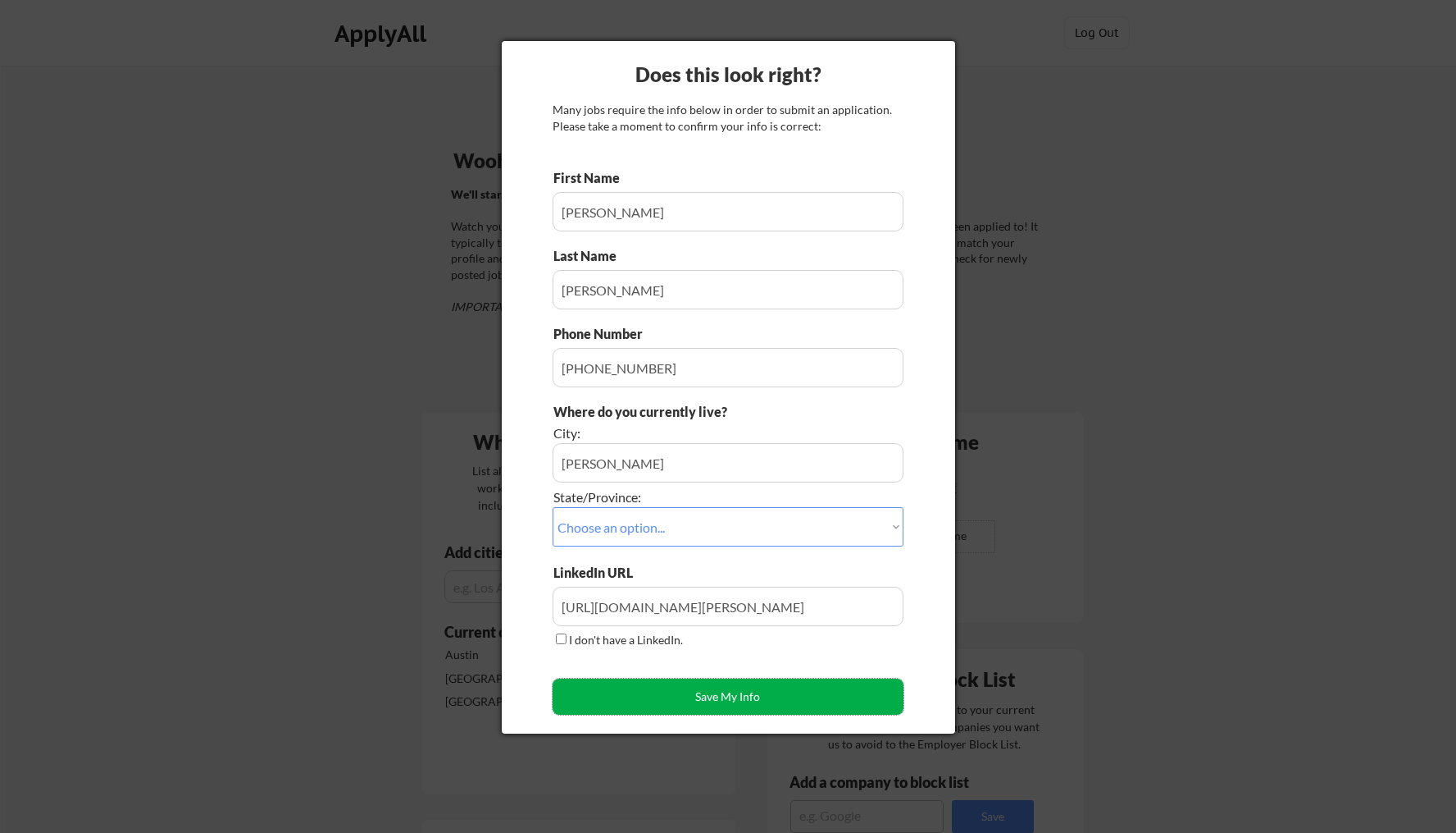
click at [710, 697] on button "Save My Info" at bounding box center [728, 696] width 351 height 36
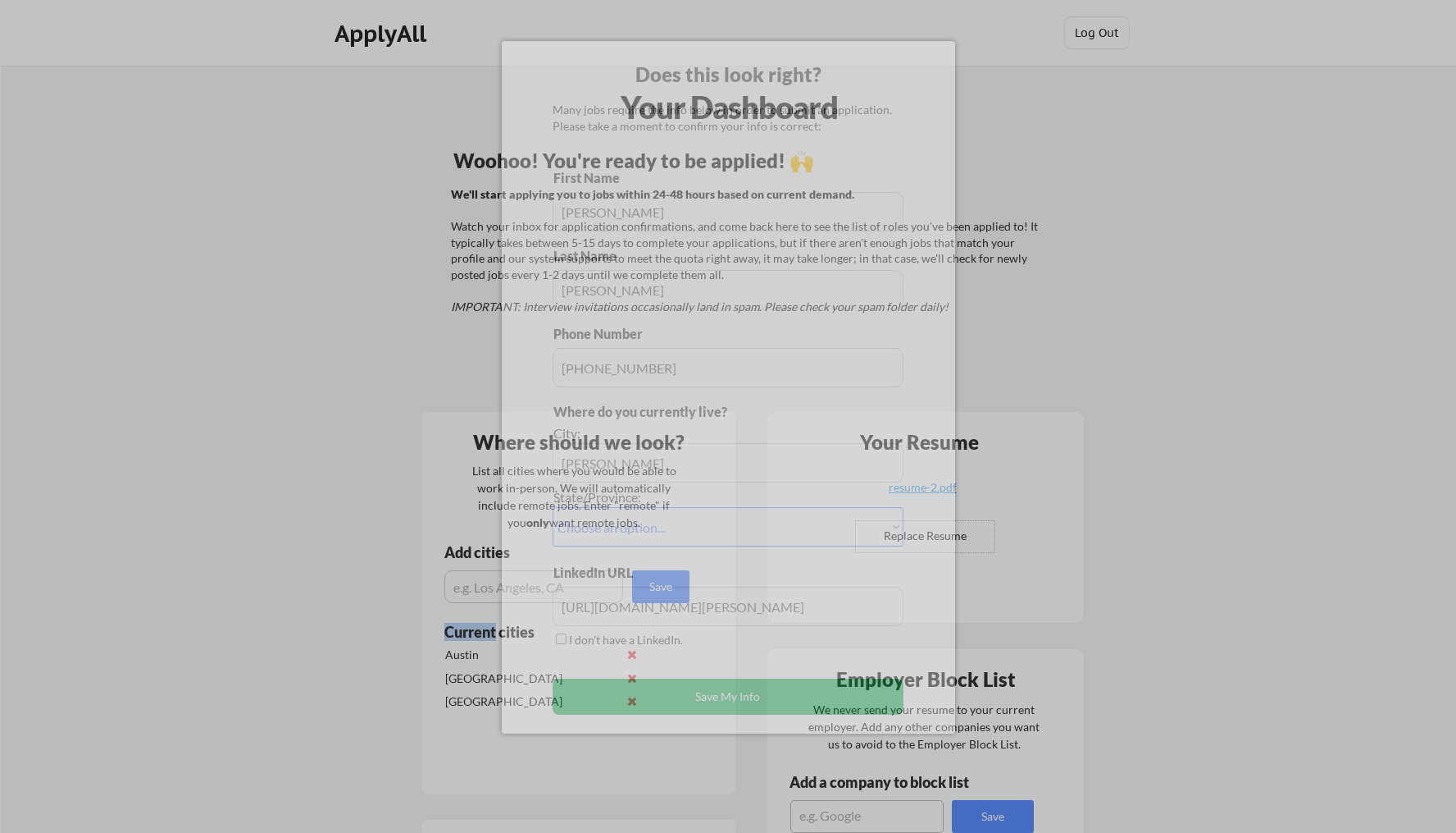
click at [710, 697] on div "Where should we look? List all cities where you would be able to work in-person…" at bounding box center [579, 603] width 314 height 383
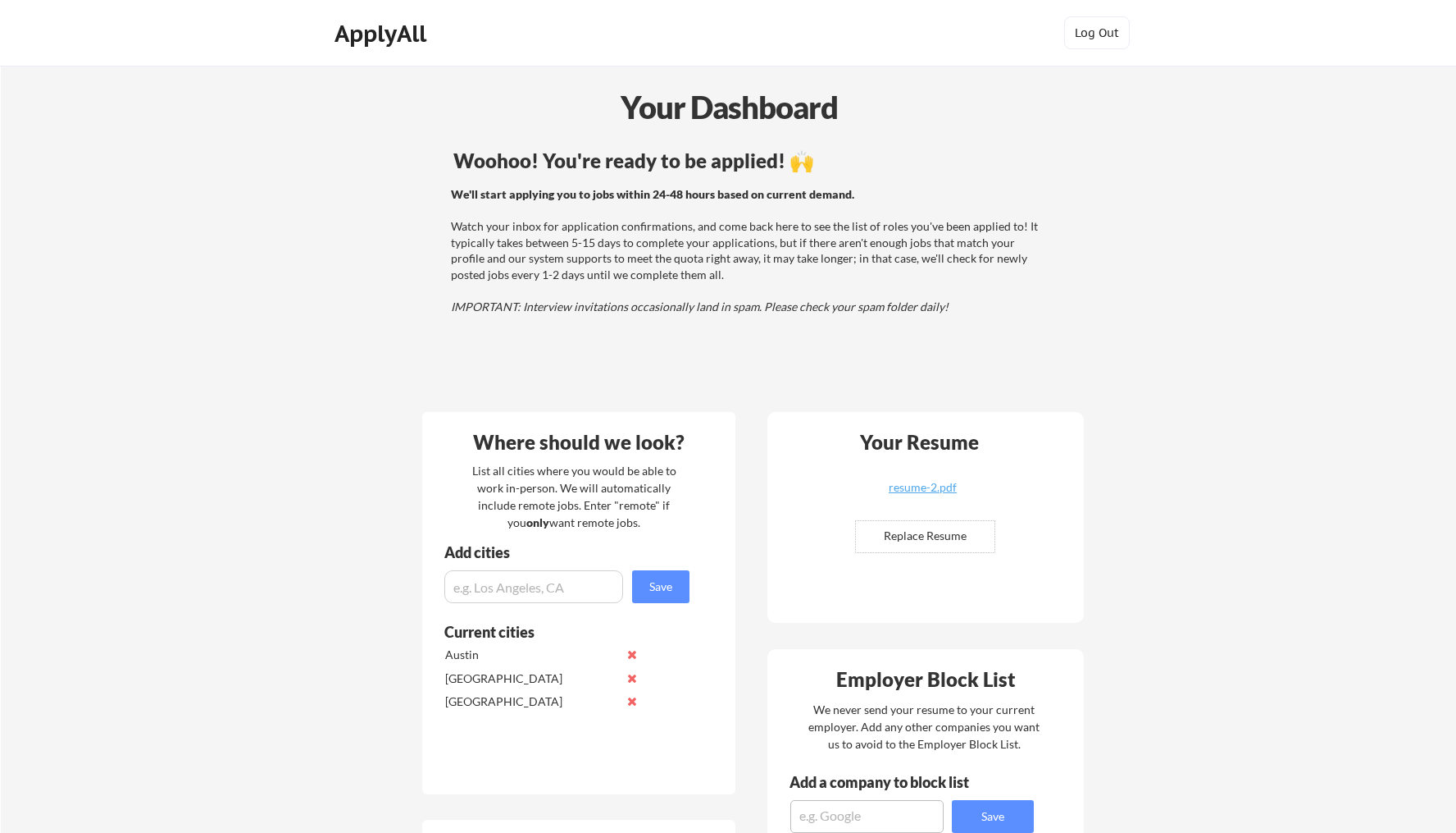
click at [342, 444] on div "Your Dashboard Woohoo! You're ready to be applied! 🙌 We'll start applying you t…" at bounding box center [729, 834] width 1456 height 1537
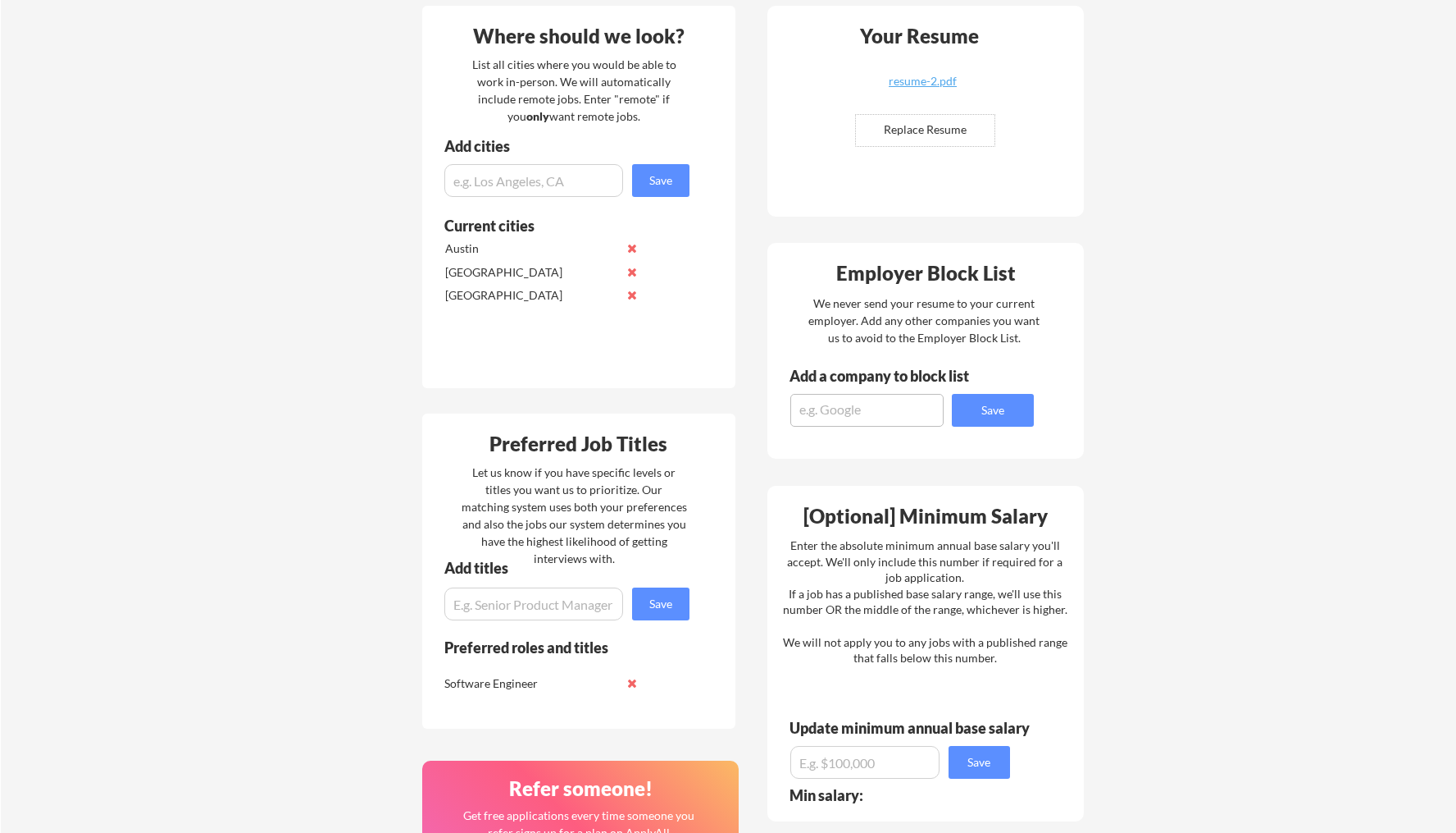
scroll to position [376, 0]
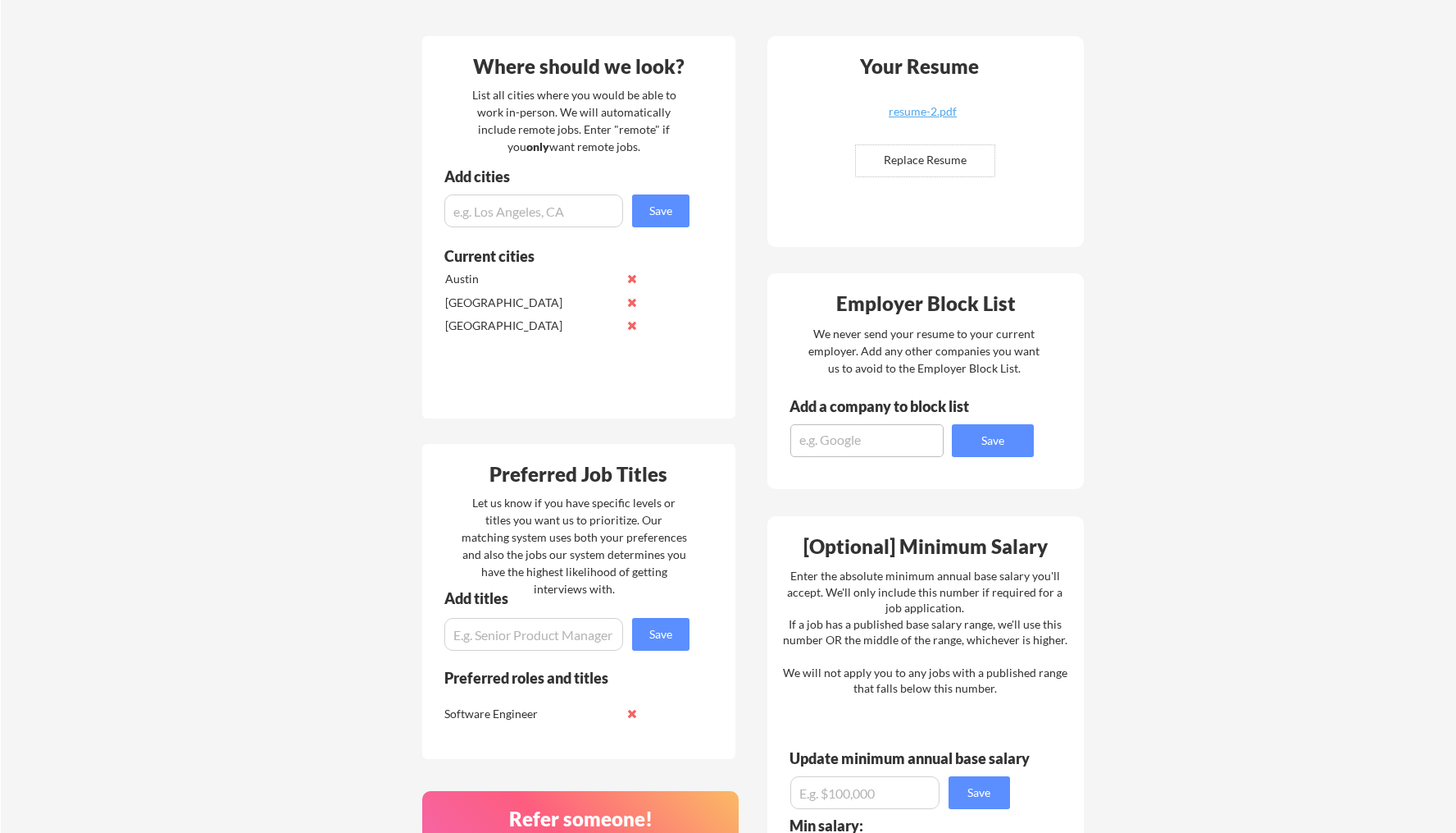
click at [576, 201] on input "input" at bounding box center [534, 210] width 179 height 33
type input "[US_STATE][GEOGRAPHIC_DATA]"
click at [662, 197] on button "Save" at bounding box center [661, 210] width 58 height 33
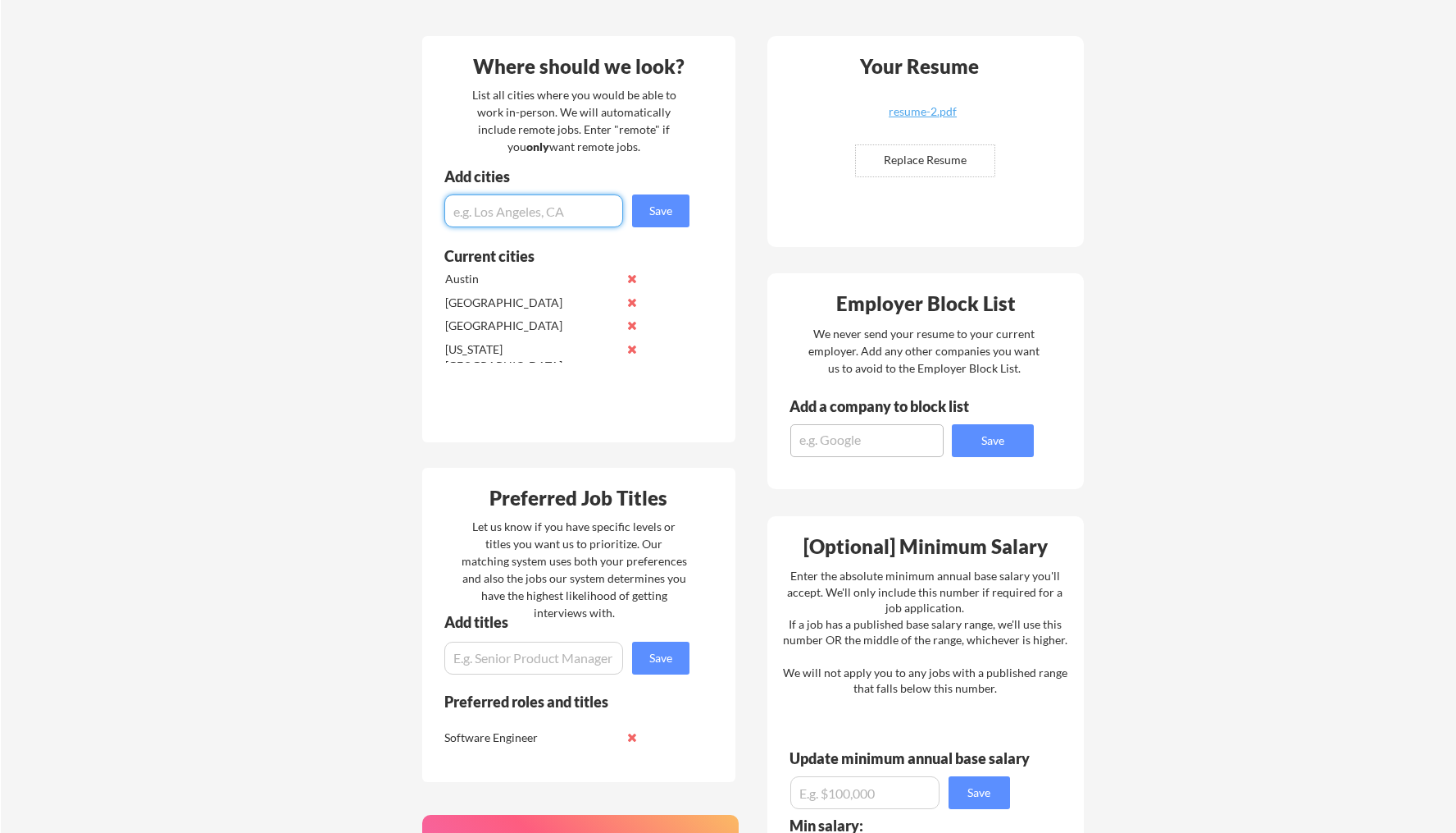
click at [576, 210] on input "input" at bounding box center [534, 210] width 179 height 33
type input "Columbus"
click at [661, 210] on button "Save" at bounding box center [661, 210] width 58 height 33
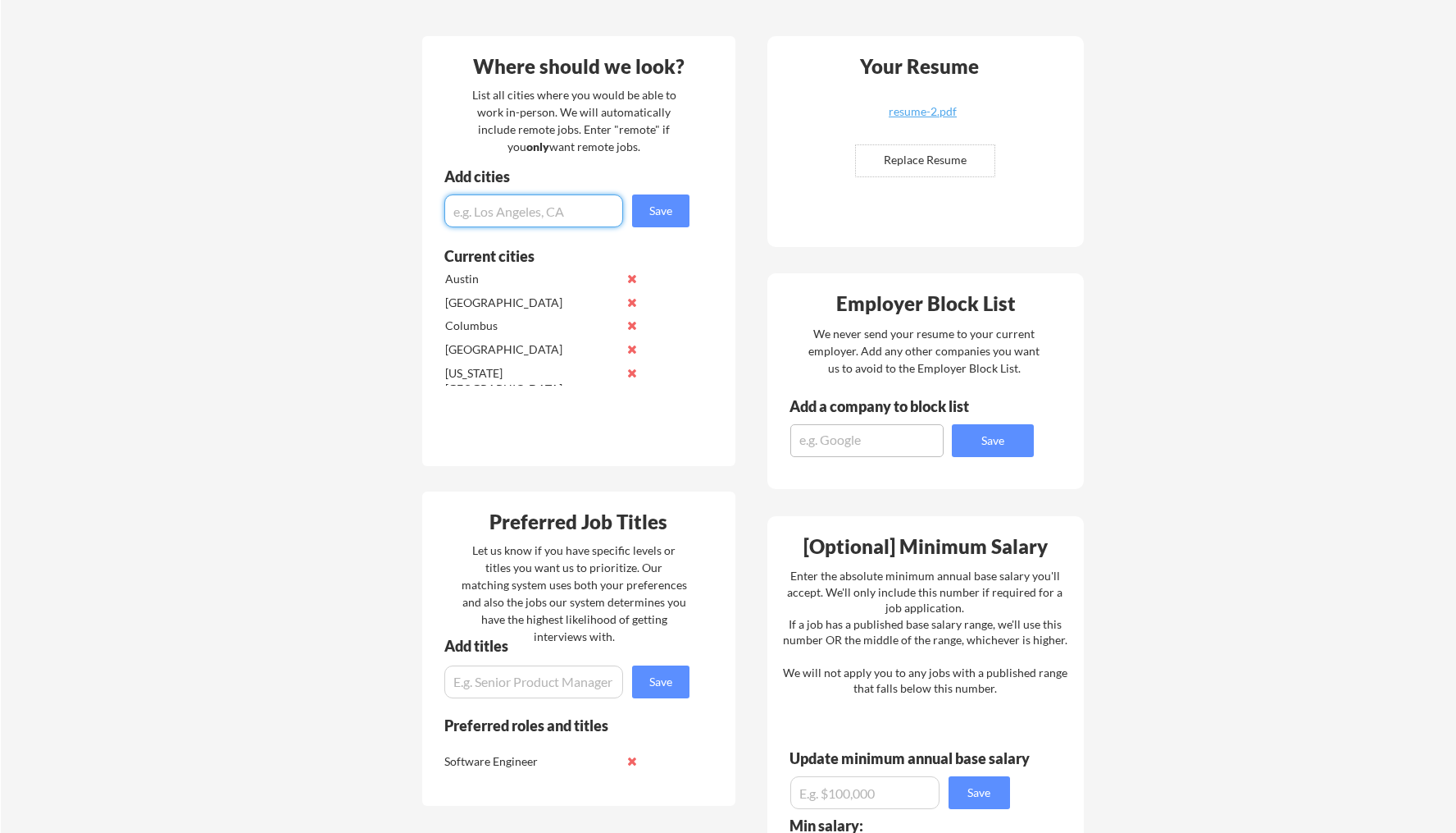
click at [551, 212] on input "input" at bounding box center [534, 210] width 179 height 33
type input "[GEOGRAPHIC_DATA]"
click at [655, 214] on button "Save" at bounding box center [661, 210] width 58 height 33
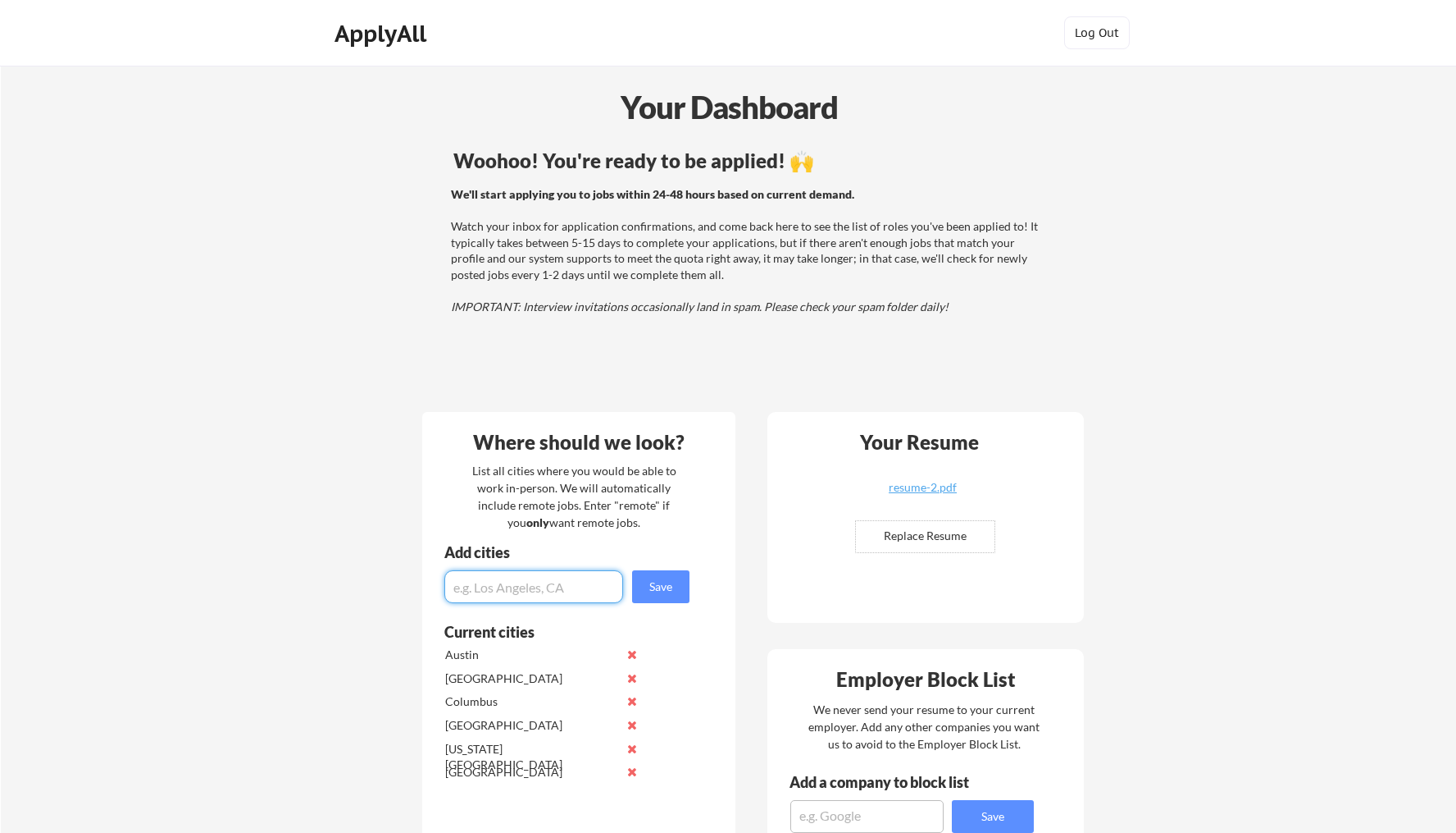
scroll to position [0, 0]
click at [807, 191] on strong "We'll start applying you to jobs within 24-48 hours based on current demand." at bounding box center [652, 194] width 403 height 14
